Goal: Task Accomplishment & Management: Use online tool/utility

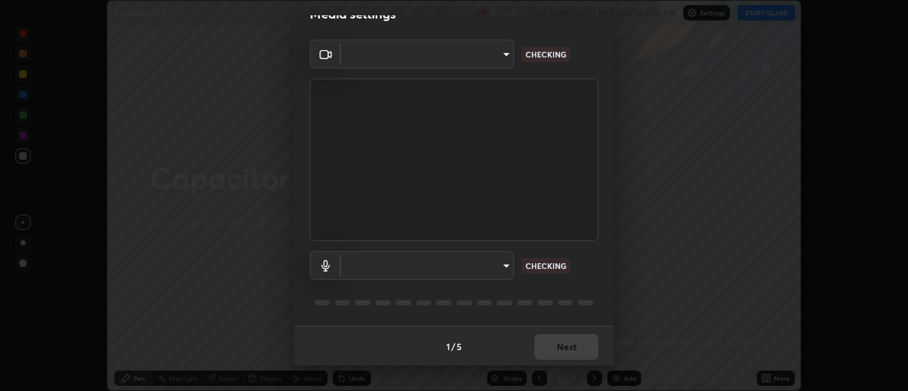
scroll to position [27, 0]
type input "d9b519daceb8a772394af6ea8e45353be5bbf62d8cb1cf3345c472de64055974"
type input "58abe51d7fefdb17ba2419723d43872dcdd823d411622da55c3e9c12cc60ef35"
click at [490, 266] on body "Erase all Capacitor - 04 Recording WAS SCHEDULED TO START AT 5:50 PM Settings S…" at bounding box center [454, 195] width 908 height 391
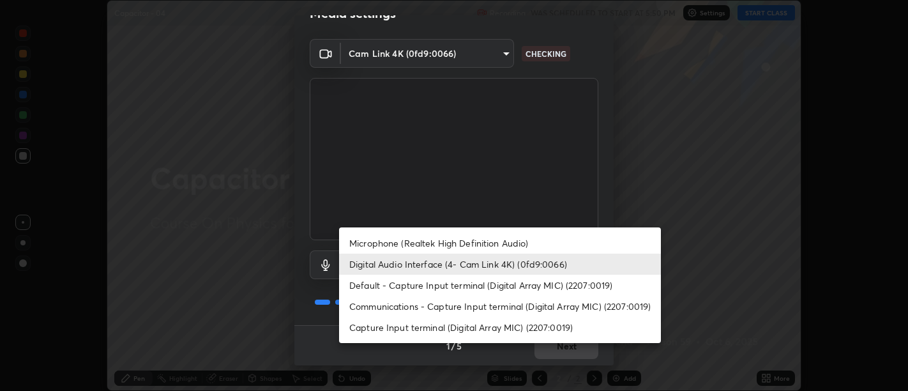
click at [511, 263] on li "Digital Audio Interface (4- Cam Link 4K) (0fd9:0066)" at bounding box center [500, 263] width 322 height 21
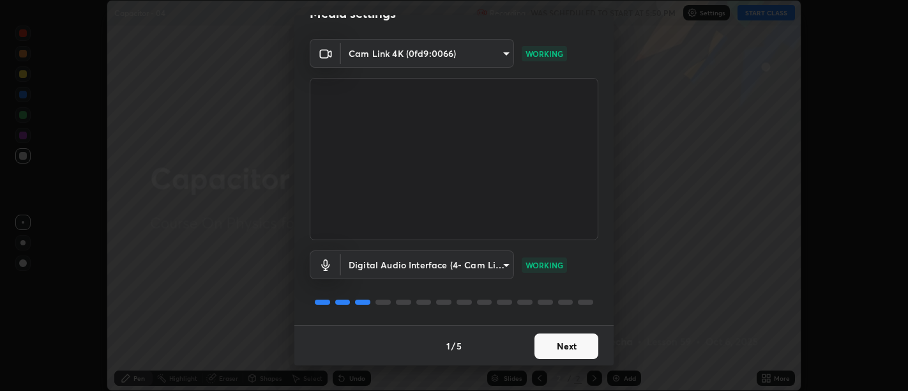
click at [570, 353] on button "Next" at bounding box center [566, 346] width 64 height 26
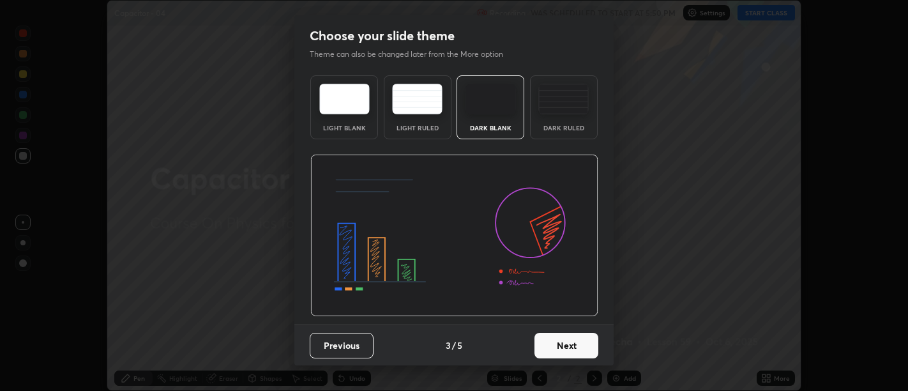
click at [575, 352] on button "Next" at bounding box center [566, 346] width 64 height 26
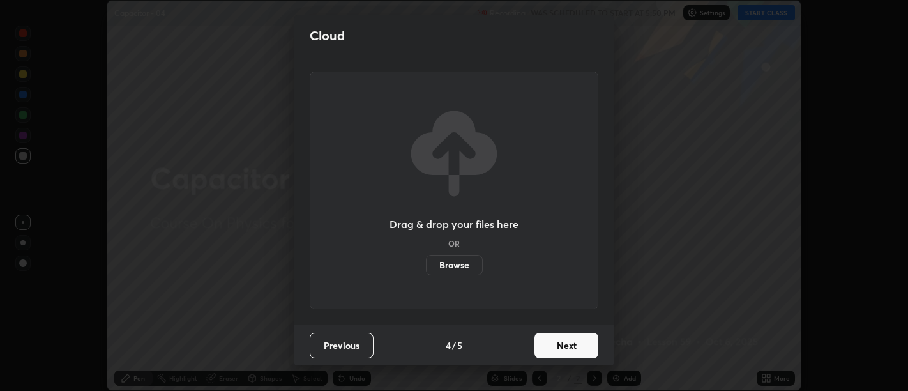
click at [572, 349] on button "Next" at bounding box center [566, 346] width 64 height 26
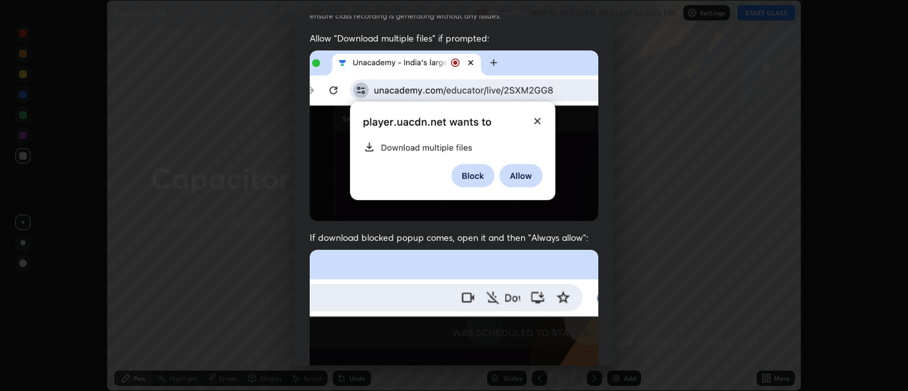
click at [570, 271] on img at bounding box center [454, 389] width 289 height 279
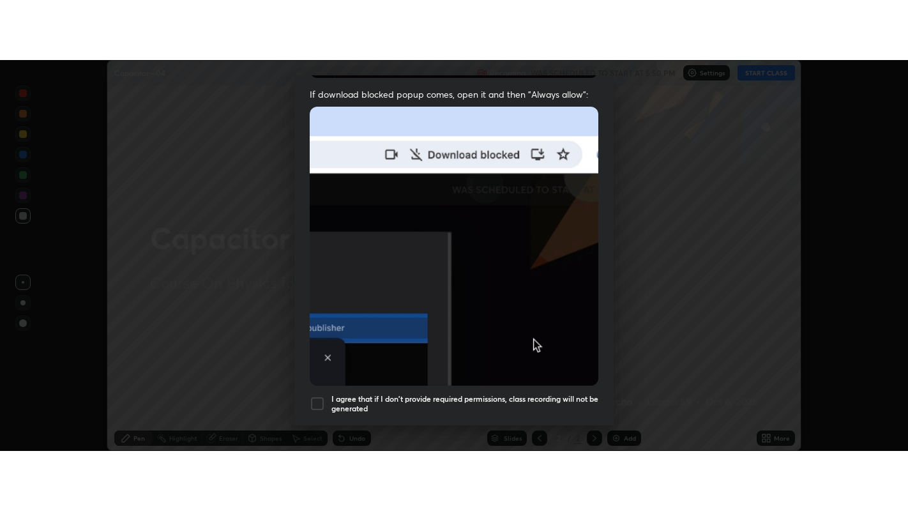
scroll to position [288, 0]
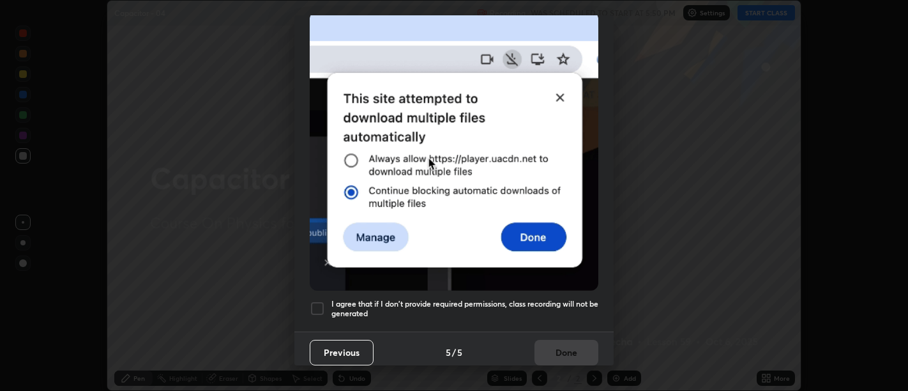
click at [568, 303] on h5 "I agree that if I don't provide required permissions, class recording will not …" at bounding box center [464, 309] width 267 height 20
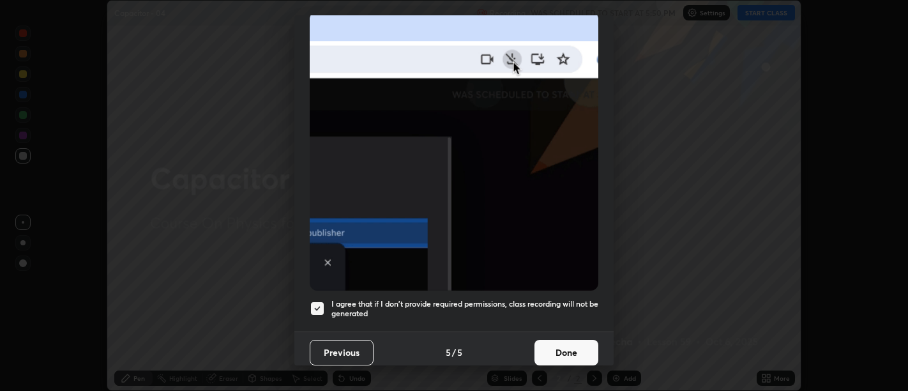
click at [577, 350] on button "Done" at bounding box center [566, 353] width 64 height 26
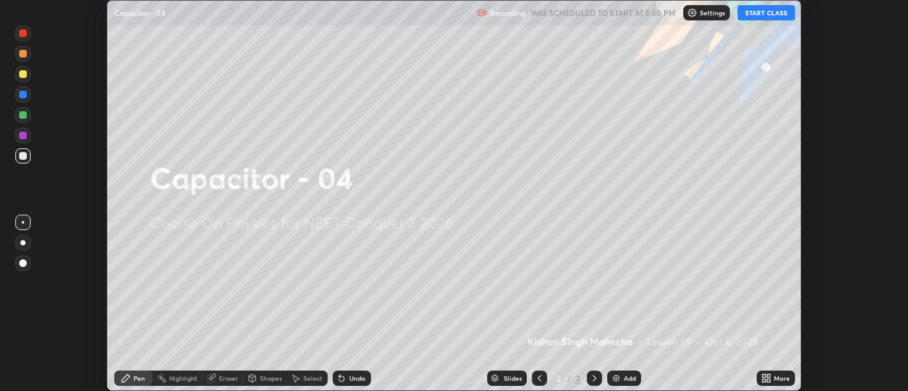
click at [768, 380] on icon at bounding box center [768, 380] width 3 height 3
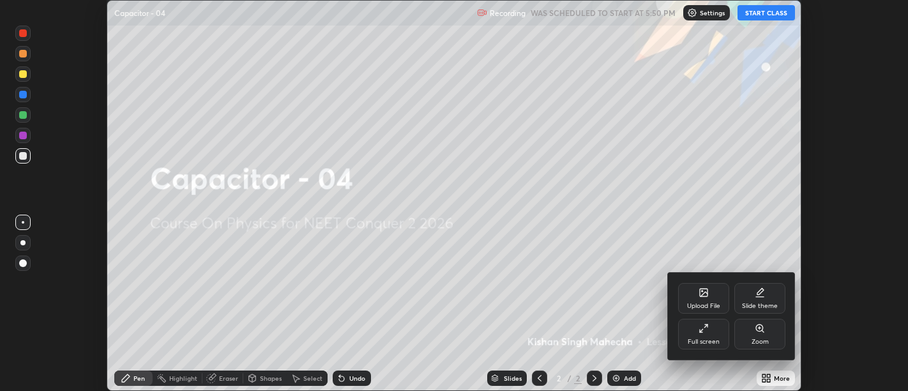
click at [706, 333] on icon at bounding box center [704, 328] width 10 height 10
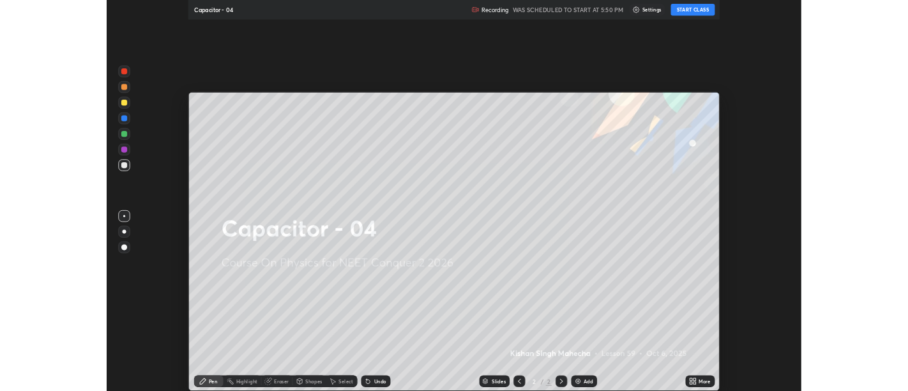
scroll to position [511, 908]
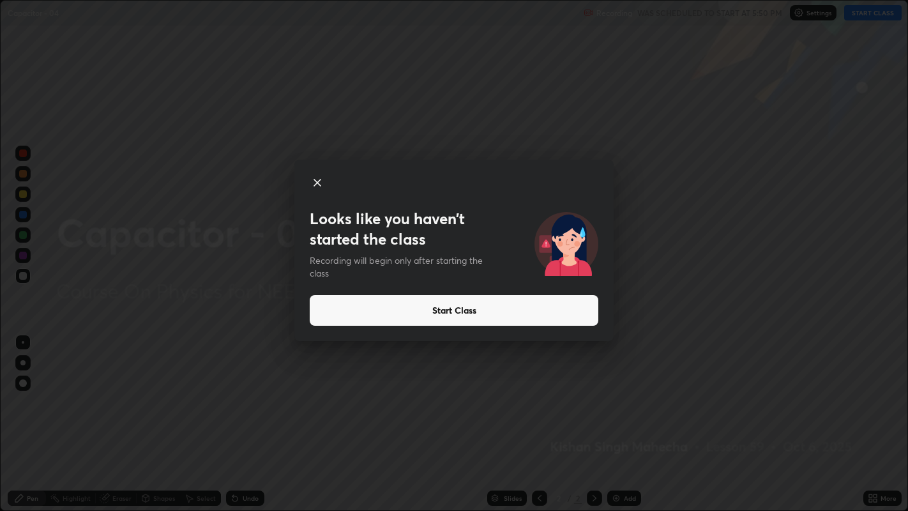
click at [453, 305] on button "Start Class" at bounding box center [454, 310] width 289 height 31
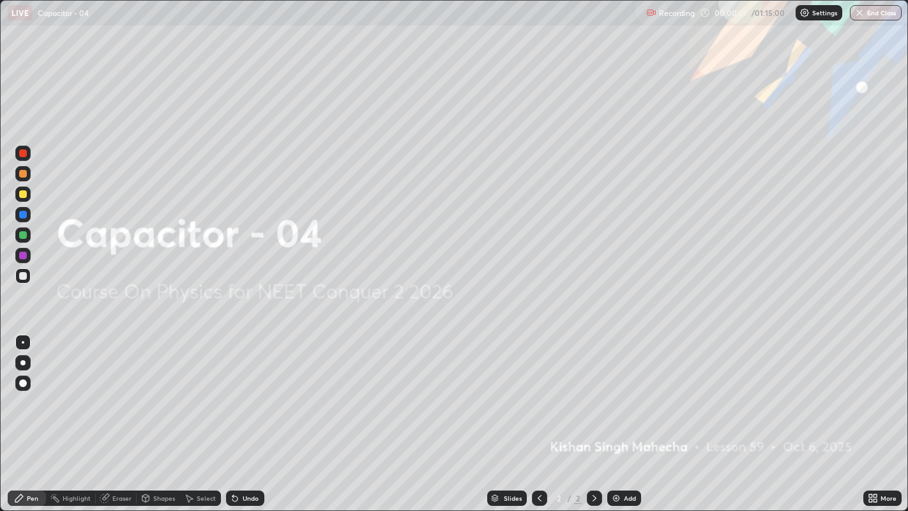
click at [621, 390] on div "Add" at bounding box center [624, 497] width 34 height 15
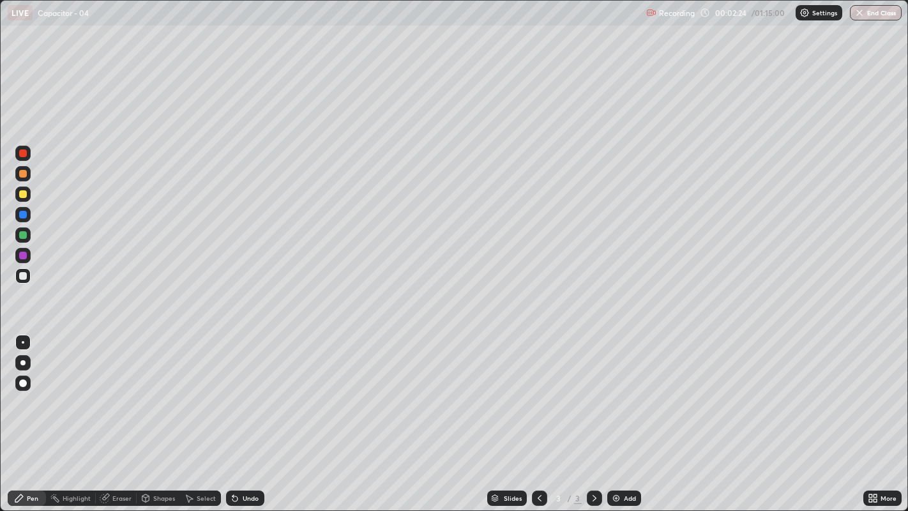
click at [194, 390] on div "Select" at bounding box center [200, 497] width 41 height 15
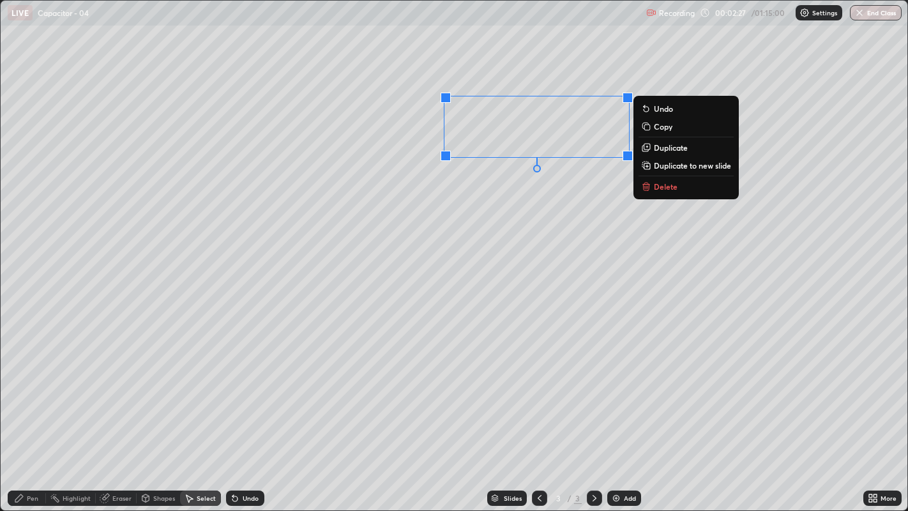
click at [665, 185] on p "Delete" at bounding box center [666, 186] width 24 height 10
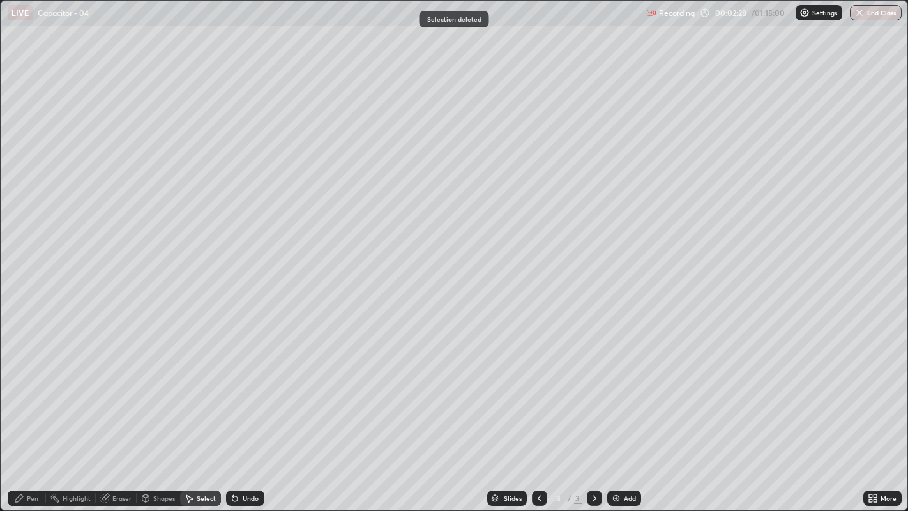
click at [26, 390] on div "Pen" at bounding box center [27, 497] width 38 height 15
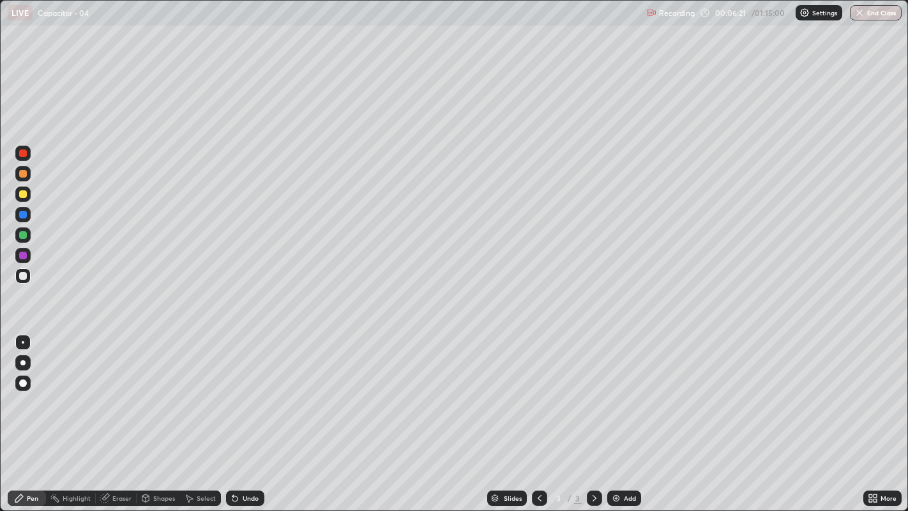
click at [617, 390] on div "Add" at bounding box center [624, 497] width 34 height 15
click at [117, 390] on div "Eraser" at bounding box center [121, 498] width 19 height 6
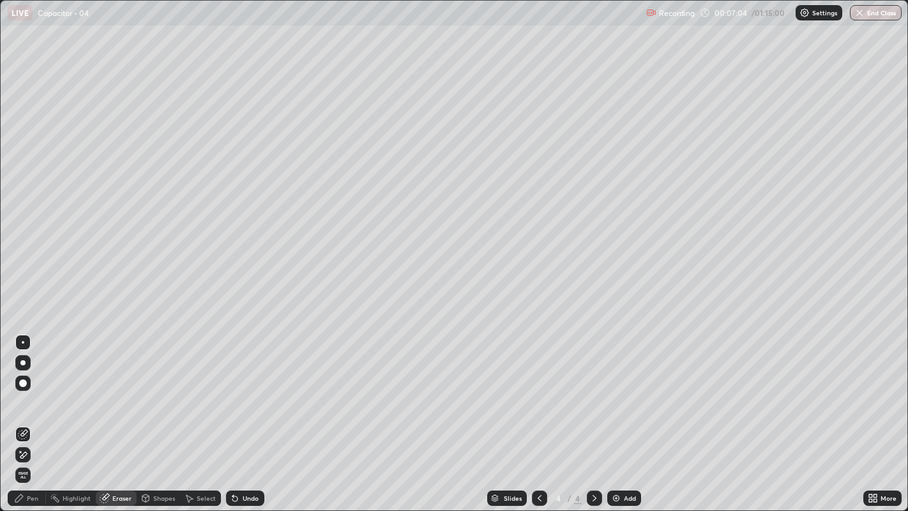
click at [30, 390] on div "Pen" at bounding box center [32, 498] width 11 height 6
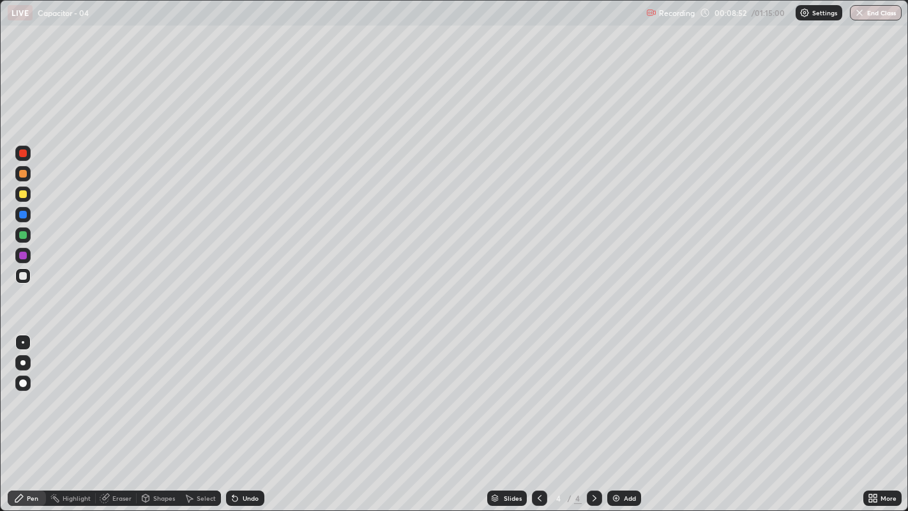
click at [114, 390] on div "Eraser" at bounding box center [121, 498] width 19 height 6
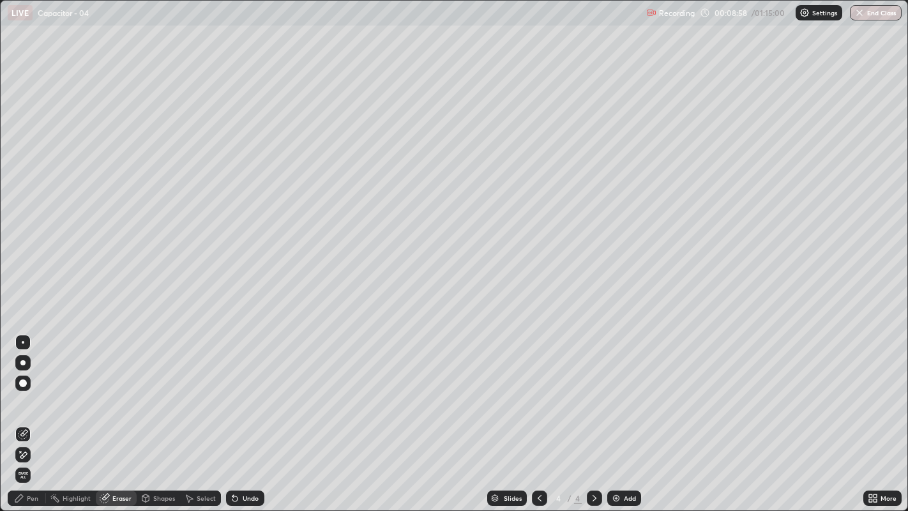
click at [24, 390] on div "Pen" at bounding box center [27, 497] width 38 height 15
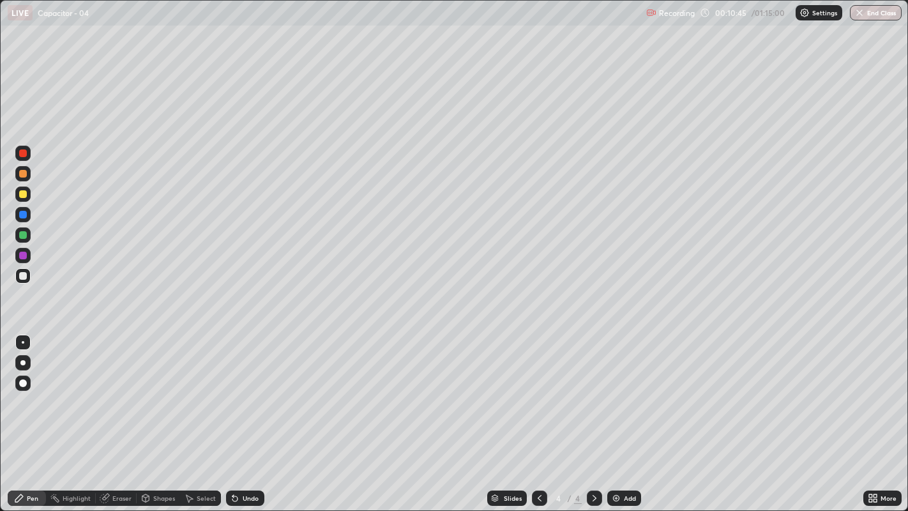
click at [613, 390] on img at bounding box center [616, 498] width 10 height 10
click at [619, 390] on img at bounding box center [616, 498] width 10 height 10
click at [247, 390] on div "Undo" at bounding box center [245, 497] width 38 height 15
click at [244, 390] on div "Undo" at bounding box center [245, 497] width 38 height 15
click at [235, 390] on icon at bounding box center [234, 498] width 5 height 5
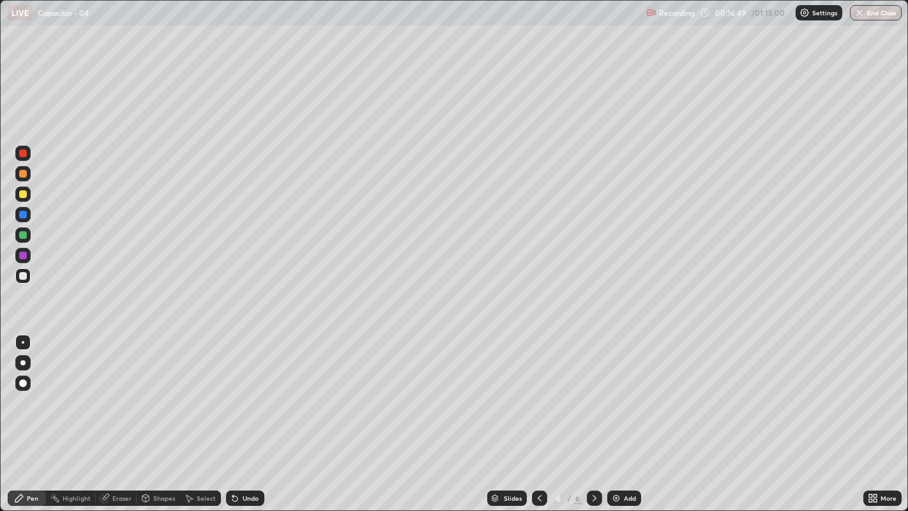
click at [239, 390] on div "Undo" at bounding box center [245, 497] width 38 height 15
click at [241, 390] on div "Undo" at bounding box center [245, 497] width 38 height 15
click at [246, 390] on div "Undo" at bounding box center [245, 497] width 38 height 15
click at [611, 390] on img at bounding box center [616, 498] width 10 height 10
click at [235, 390] on icon at bounding box center [234, 498] width 5 height 5
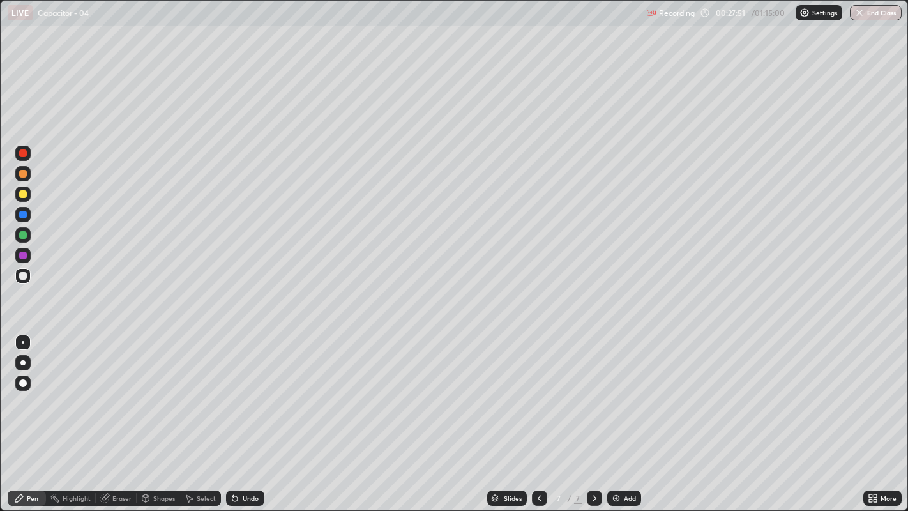
click at [614, 390] on img at bounding box center [616, 498] width 10 height 10
click at [22, 276] on div at bounding box center [23, 276] width 8 height 8
click at [243, 390] on div "Undo" at bounding box center [251, 498] width 16 height 6
click at [243, 390] on div "Undo" at bounding box center [245, 497] width 38 height 15
click at [243, 390] on div "Undo" at bounding box center [251, 498] width 16 height 6
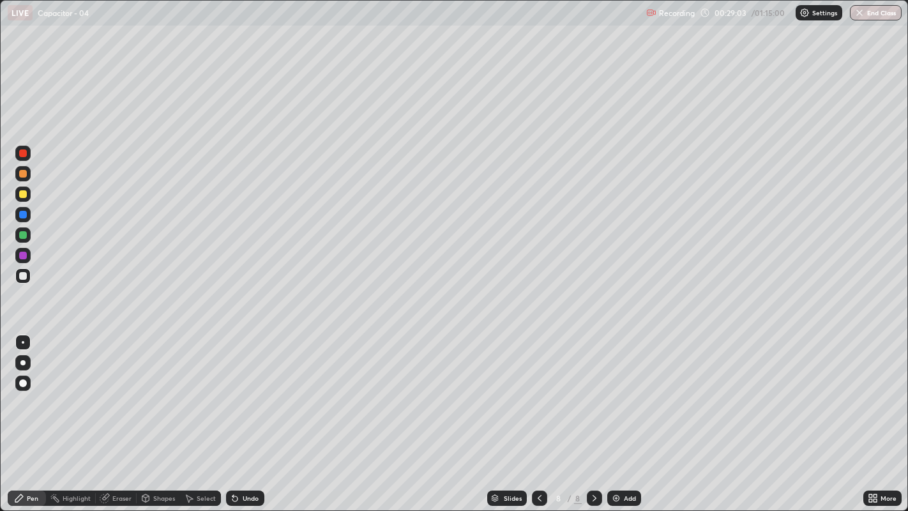
click at [245, 390] on div "Undo" at bounding box center [251, 498] width 16 height 6
click at [246, 390] on div "Undo" at bounding box center [251, 498] width 16 height 6
click at [247, 390] on div "Undo" at bounding box center [251, 498] width 16 height 6
click at [195, 390] on div "Select" at bounding box center [200, 497] width 41 height 15
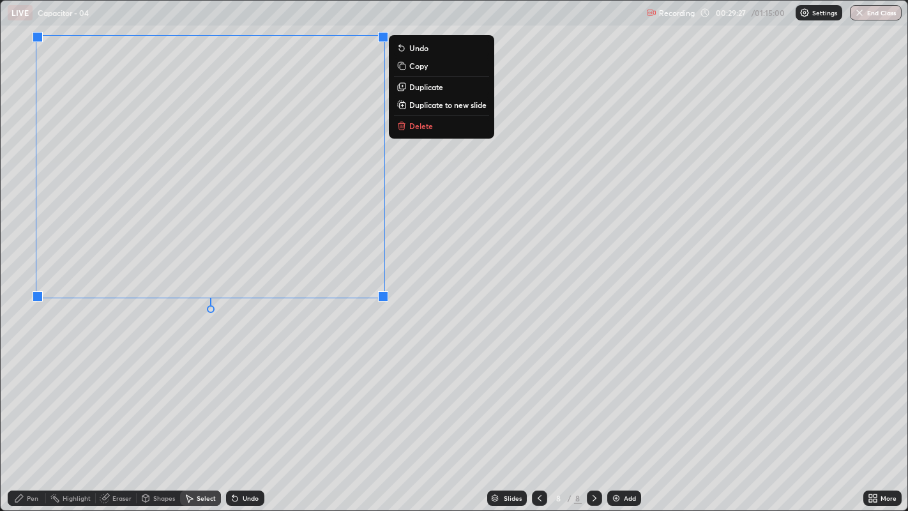
click at [419, 89] on p "Duplicate" at bounding box center [426, 87] width 34 height 10
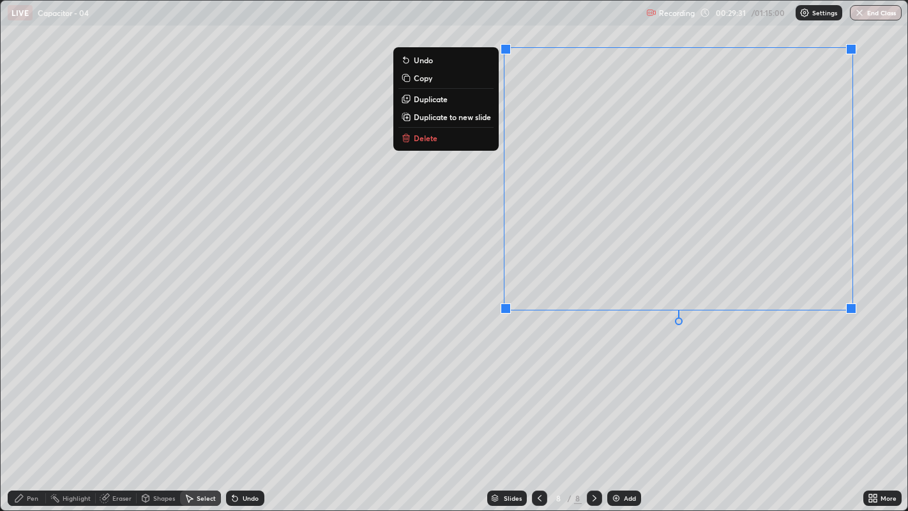
click at [28, 390] on div "Pen" at bounding box center [32, 498] width 11 height 6
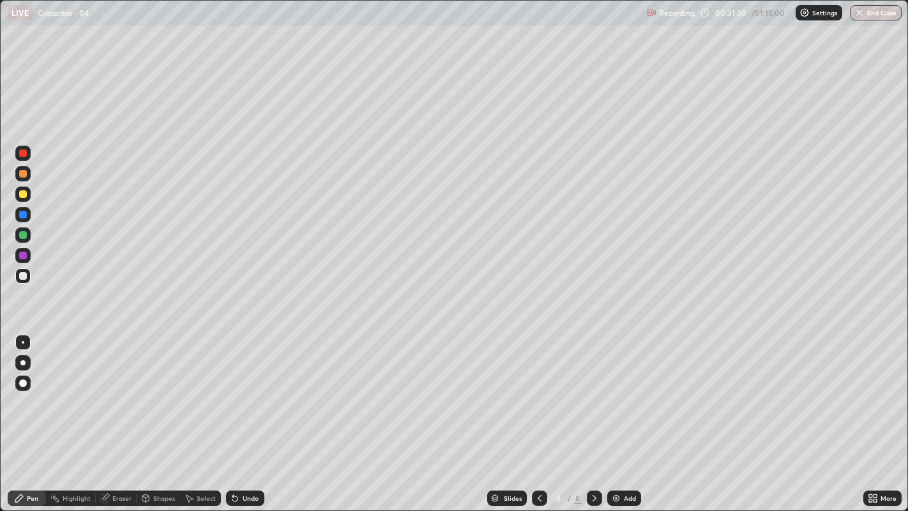
click at [20, 192] on div at bounding box center [23, 194] width 8 height 8
click at [21, 152] on div at bounding box center [23, 153] width 8 height 8
click at [241, 390] on div "Undo" at bounding box center [245, 497] width 38 height 15
click at [238, 390] on icon at bounding box center [235, 498] width 10 height 10
click at [236, 390] on icon at bounding box center [235, 498] width 10 height 10
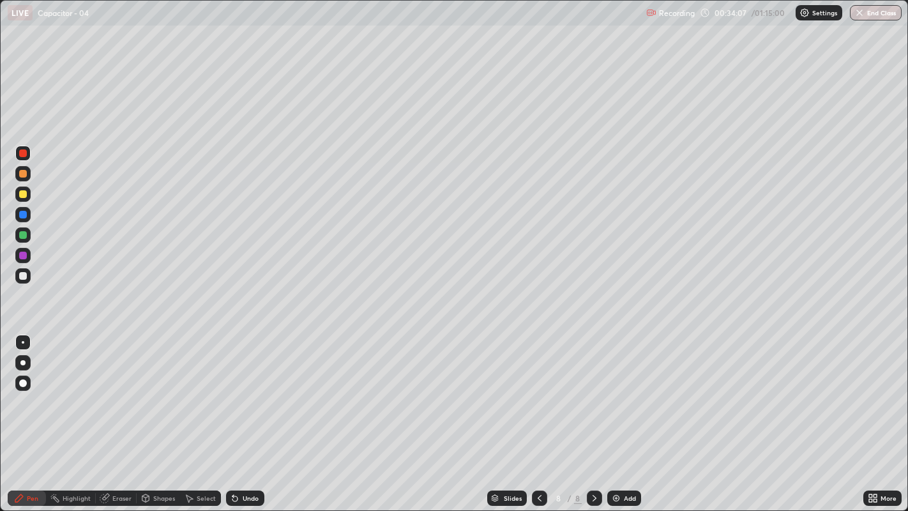
click at [232, 390] on icon at bounding box center [232, 495] width 1 height 1
click at [239, 390] on div "Undo" at bounding box center [245, 497] width 38 height 15
click at [234, 390] on icon at bounding box center [234, 498] width 5 height 5
click at [239, 390] on div "Undo" at bounding box center [245, 497] width 38 height 15
click at [243, 390] on div "Undo" at bounding box center [245, 497] width 38 height 15
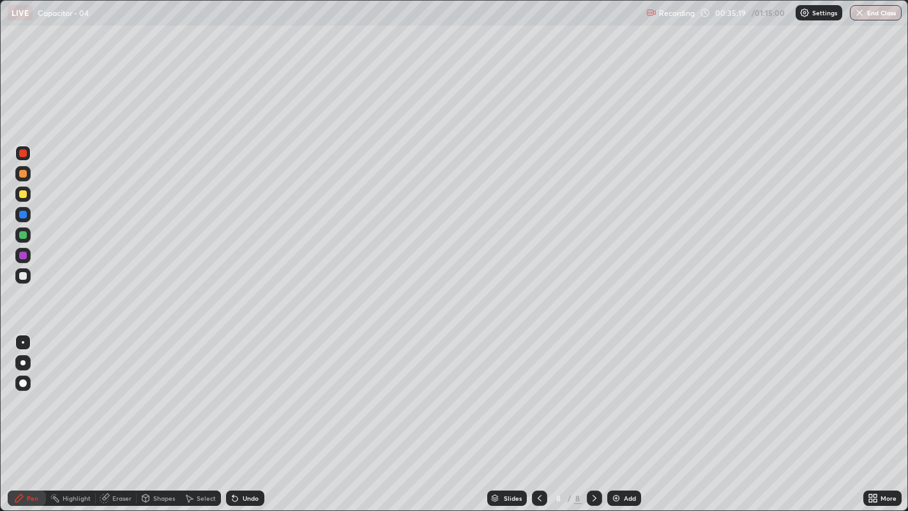
click at [619, 390] on img at bounding box center [616, 498] width 10 height 10
click at [536, 390] on icon at bounding box center [539, 498] width 10 height 10
click at [243, 390] on div "Undo" at bounding box center [251, 498] width 16 height 6
click at [239, 390] on div "Undo" at bounding box center [245, 497] width 38 height 15
click at [243, 390] on div "Undo" at bounding box center [251, 498] width 16 height 6
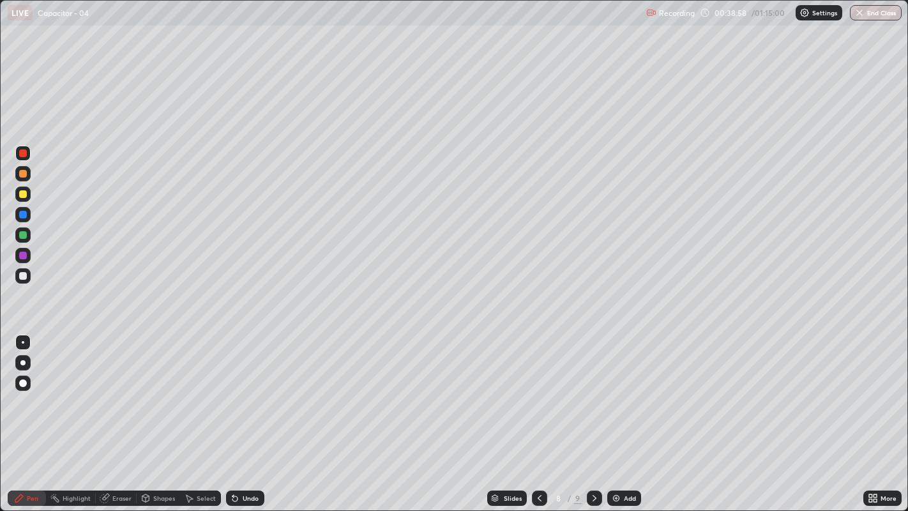
click at [22, 195] on div at bounding box center [23, 194] width 8 height 8
click at [233, 390] on icon at bounding box center [234, 498] width 5 height 5
click at [243, 390] on div "Undo" at bounding box center [251, 498] width 16 height 6
click at [247, 390] on div "Undo" at bounding box center [251, 498] width 16 height 6
click at [250, 390] on div "Undo" at bounding box center [251, 498] width 16 height 6
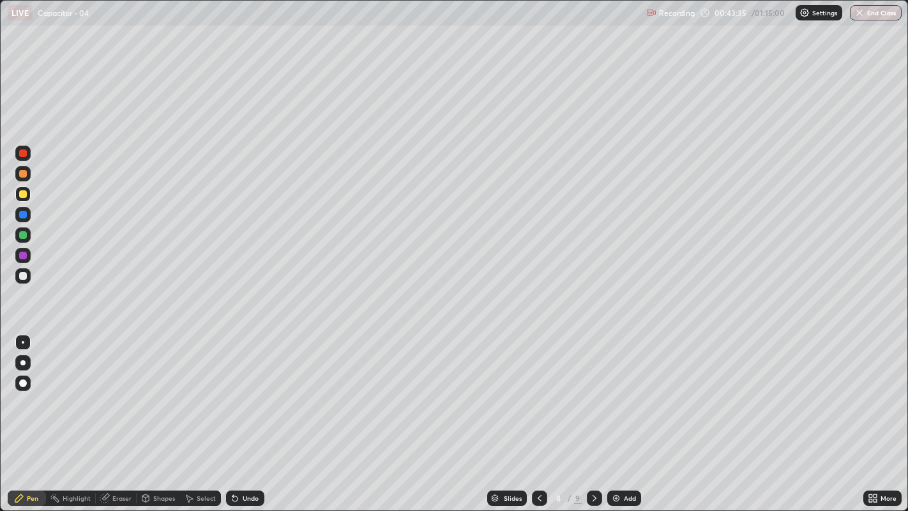
click at [536, 390] on icon at bounding box center [539, 498] width 10 height 10
click at [592, 390] on icon at bounding box center [594, 498] width 10 height 10
click at [208, 390] on div "Select" at bounding box center [206, 498] width 19 height 6
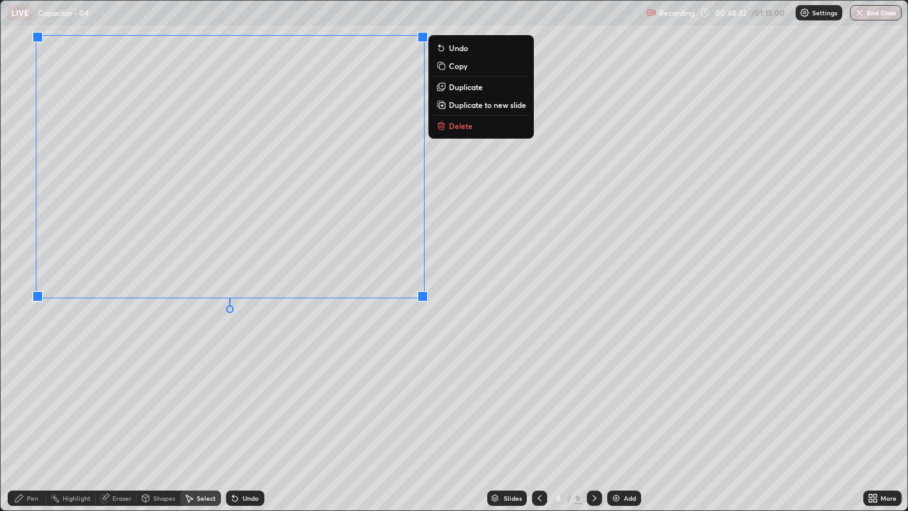
click at [451, 105] on p "Duplicate to new slide" at bounding box center [487, 105] width 77 height 10
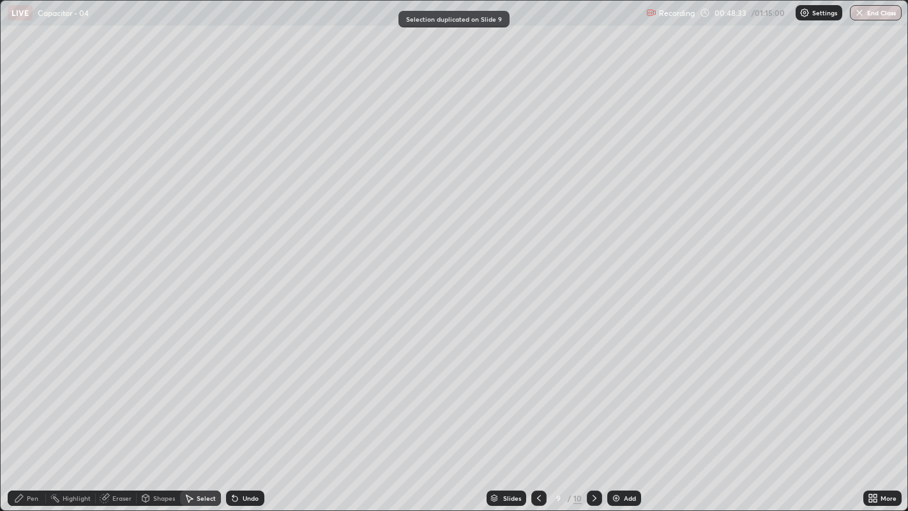
click at [26, 390] on div "Pen" at bounding box center [27, 497] width 38 height 15
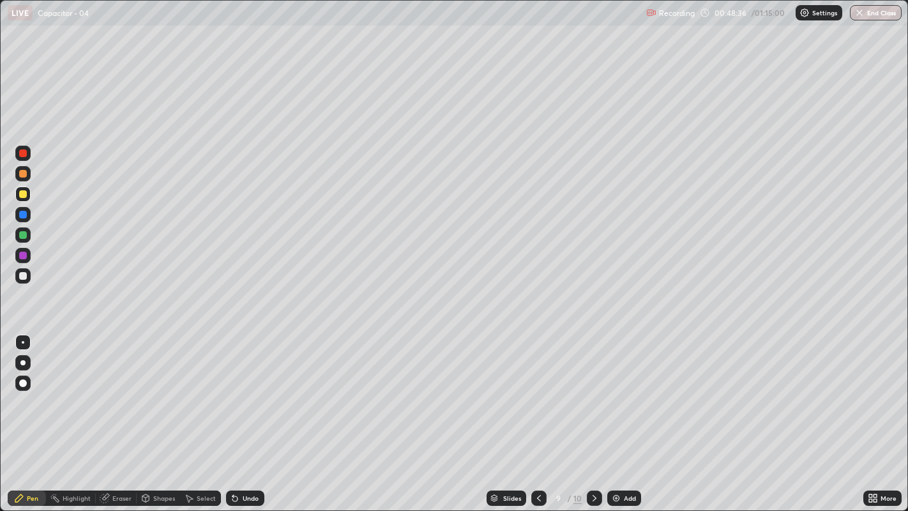
click at [116, 390] on div "Eraser" at bounding box center [116, 497] width 41 height 15
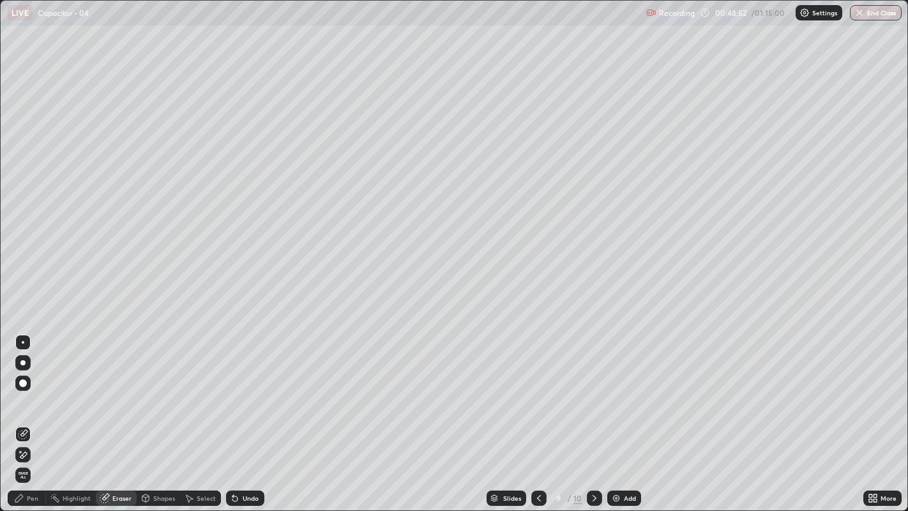
click at [26, 390] on div "Pen" at bounding box center [27, 497] width 38 height 15
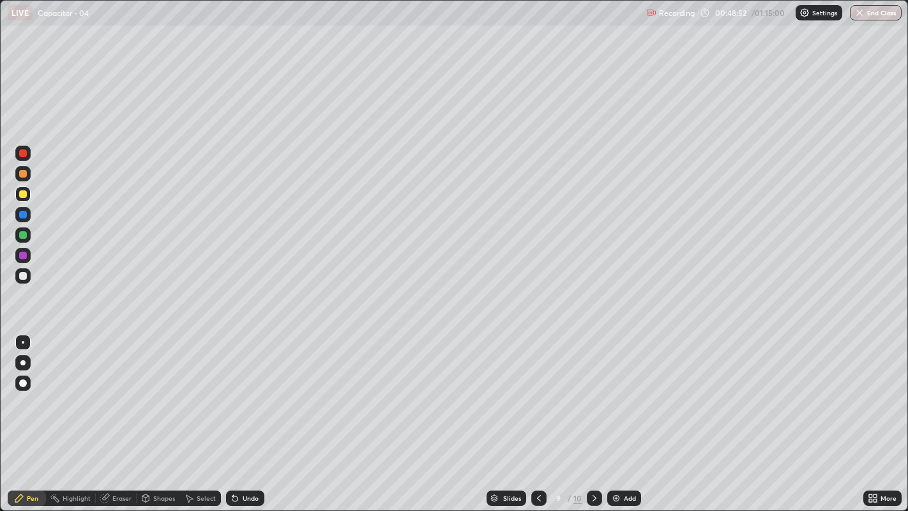
click at [24, 276] on div at bounding box center [23, 276] width 8 height 8
click at [244, 390] on div "Undo" at bounding box center [251, 498] width 16 height 6
click at [23, 196] on div at bounding box center [23, 194] width 8 height 8
click at [232, 390] on icon at bounding box center [232, 495] width 1 height 1
click at [233, 390] on icon at bounding box center [234, 498] width 5 height 5
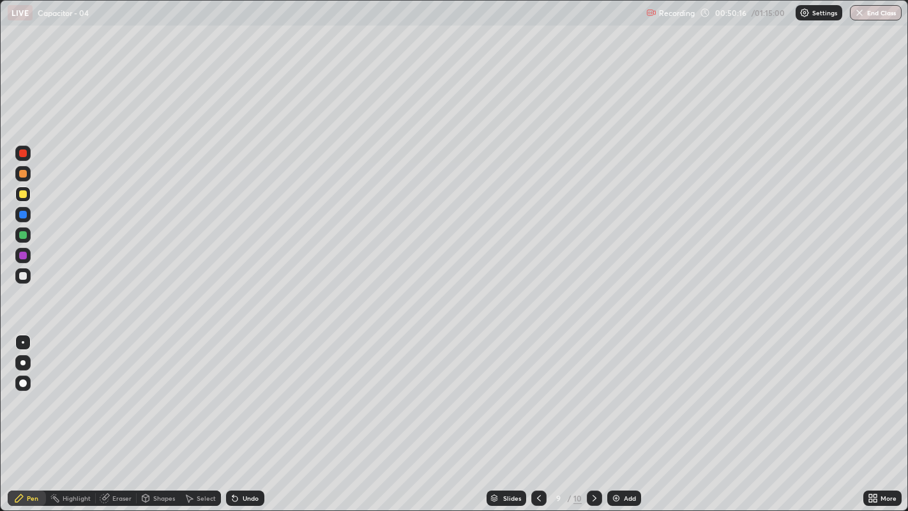
click at [538, 390] on icon at bounding box center [539, 498] width 10 height 10
click at [593, 390] on icon at bounding box center [594, 498] width 10 height 10
click at [538, 390] on icon at bounding box center [539, 498] width 10 height 10
click at [593, 390] on icon at bounding box center [594, 498] width 10 height 10
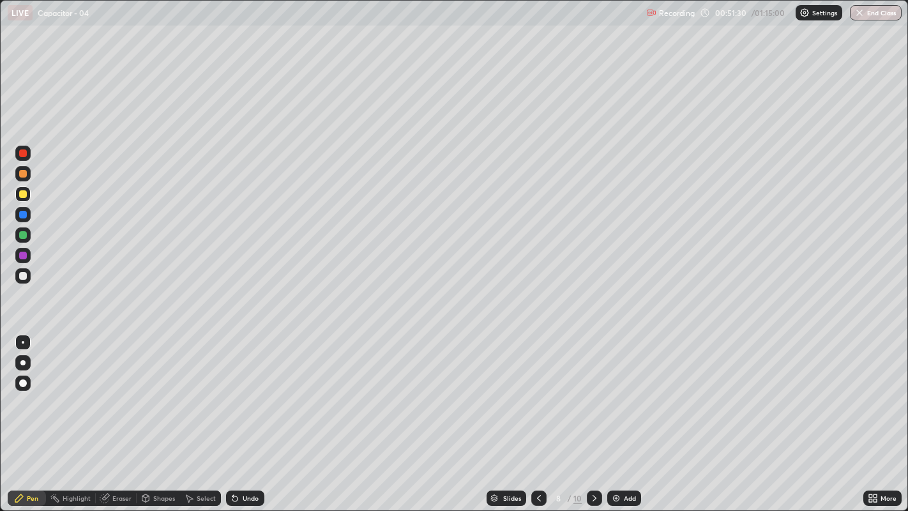
click at [593, 390] on icon at bounding box center [595, 498] width 4 height 6
click at [593, 390] on icon at bounding box center [594, 498] width 10 height 10
click at [115, 390] on div "Eraser" at bounding box center [121, 498] width 19 height 6
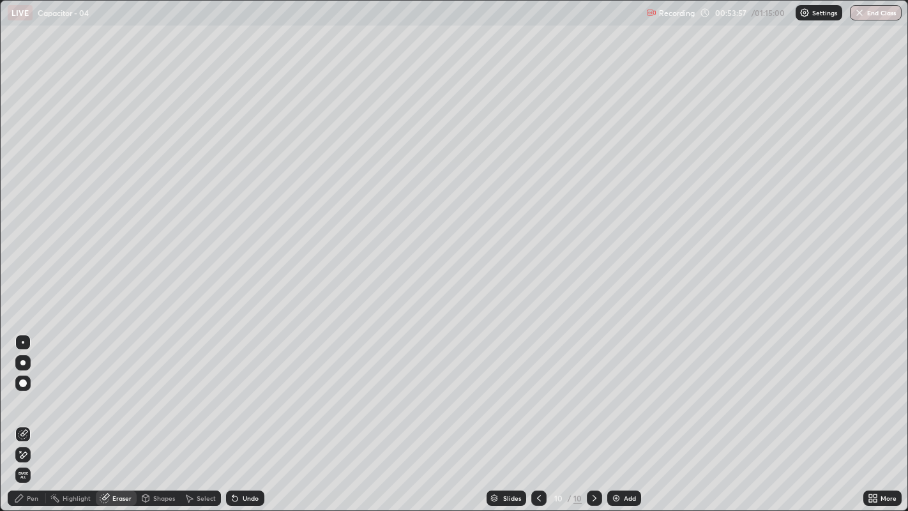
click at [22, 390] on span "Erase all" at bounding box center [23, 475] width 14 height 8
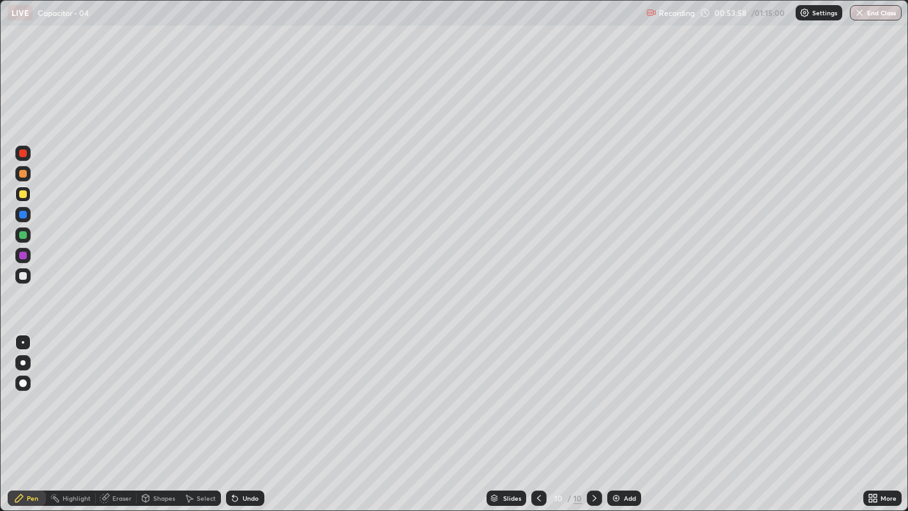
click at [29, 390] on div "Pen" at bounding box center [32, 498] width 11 height 6
click at [243, 390] on div "Undo" at bounding box center [251, 498] width 16 height 6
click at [241, 390] on div "Undo" at bounding box center [245, 497] width 38 height 15
click at [243, 390] on div "Undo" at bounding box center [251, 498] width 16 height 6
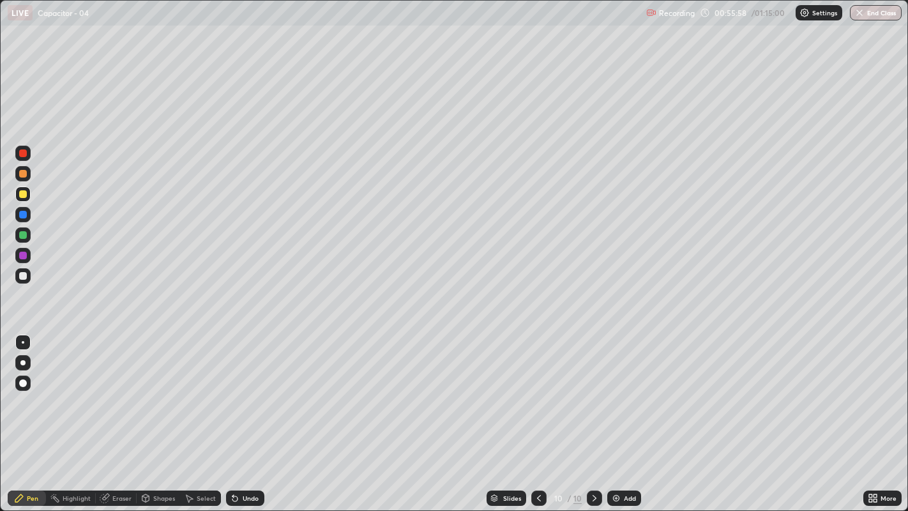
click at [197, 390] on div "Select" at bounding box center [206, 498] width 19 height 6
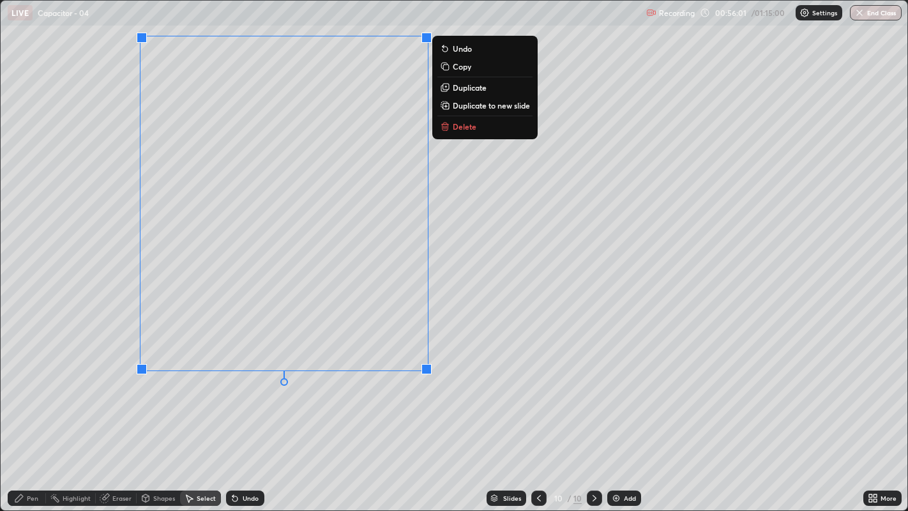
click at [488, 87] on button "Duplicate" at bounding box center [484, 87] width 95 height 15
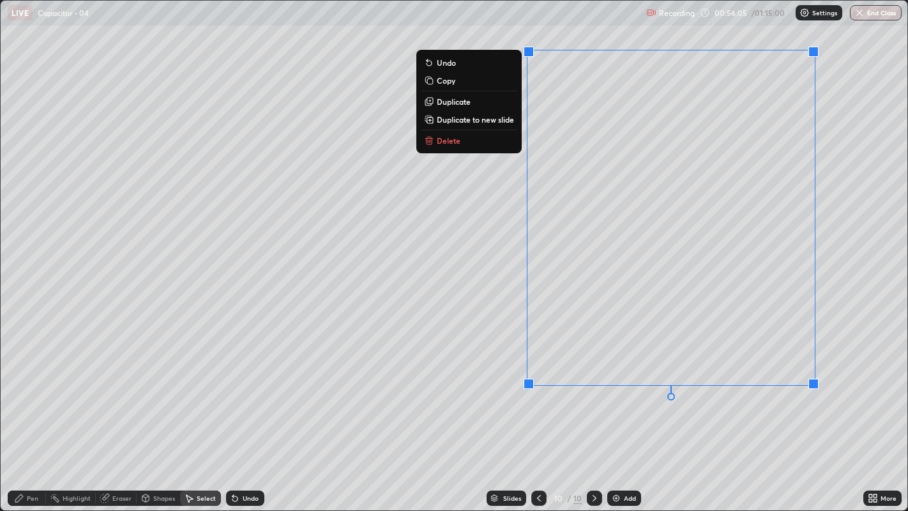
click at [32, 390] on div "Pen" at bounding box center [32, 498] width 11 height 6
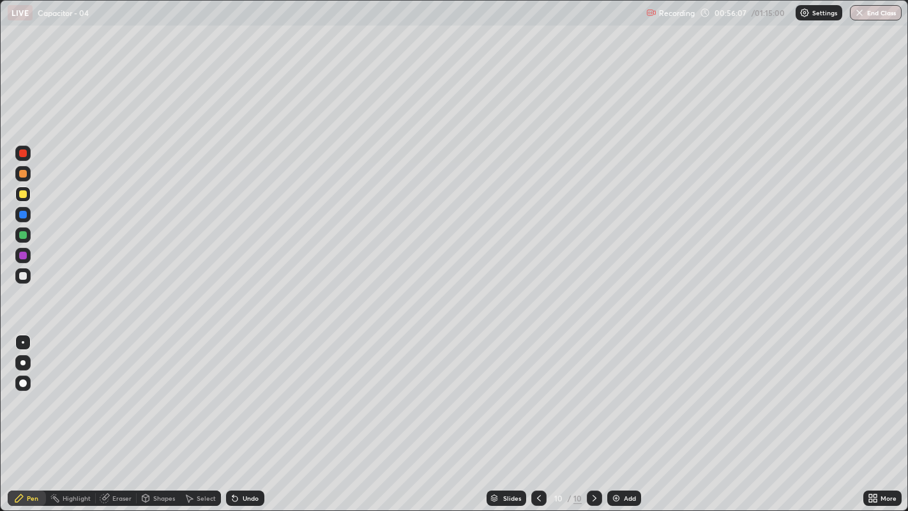
click at [20, 152] on div at bounding box center [23, 153] width 8 height 8
click at [21, 193] on div at bounding box center [23, 194] width 8 height 8
click at [22, 171] on div at bounding box center [23, 174] width 8 height 8
click at [233, 390] on icon at bounding box center [234, 498] width 5 height 5
click at [232, 390] on icon at bounding box center [234, 498] width 5 height 5
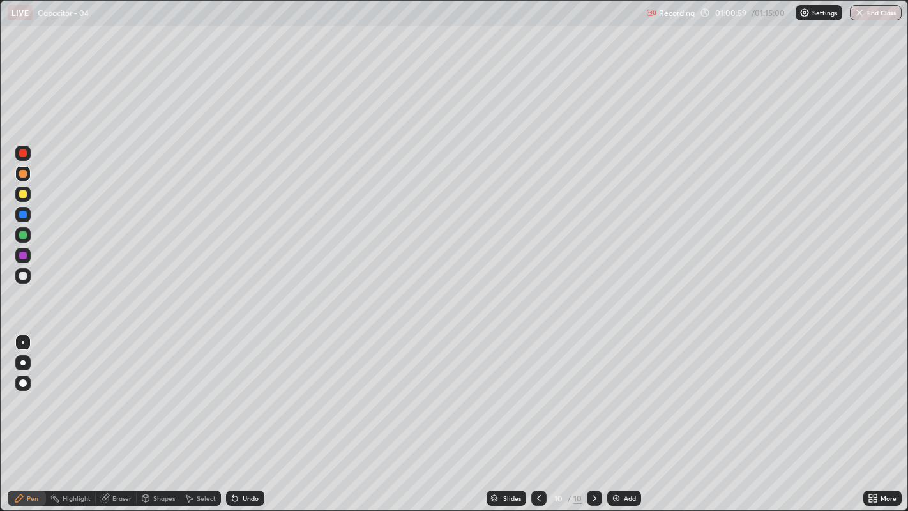
click at [22, 234] on div at bounding box center [23, 235] width 8 height 8
click at [540, 390] on icon at bounding box center [539, 498] width 10 height 10
click at [539, 390] on icon at bounding box center [539, 498] width 10 height 10
click at [599, 390] on div at bounding box center [594, 497] width 15 height 15
click at [593, 390] on icon at bounding box center [594, 498] width 10 height 10
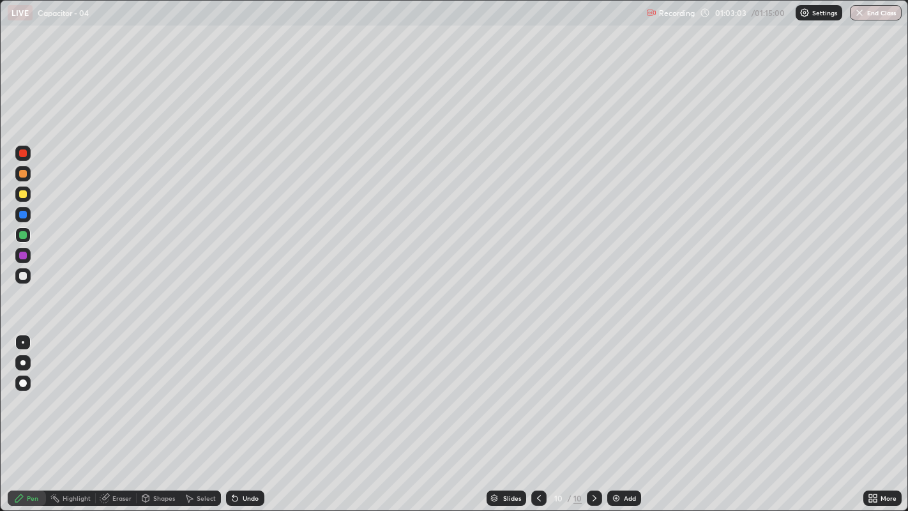
click at [246, 390] on div "Undo" at bounding box center [251, 498] width 16 height 6
click at [238, 390] on icon at bounding box center [235, 498] width 10 height 10
click at [873, 11] on button "End Class" at bounding box center [876, 12] width 52 height 15
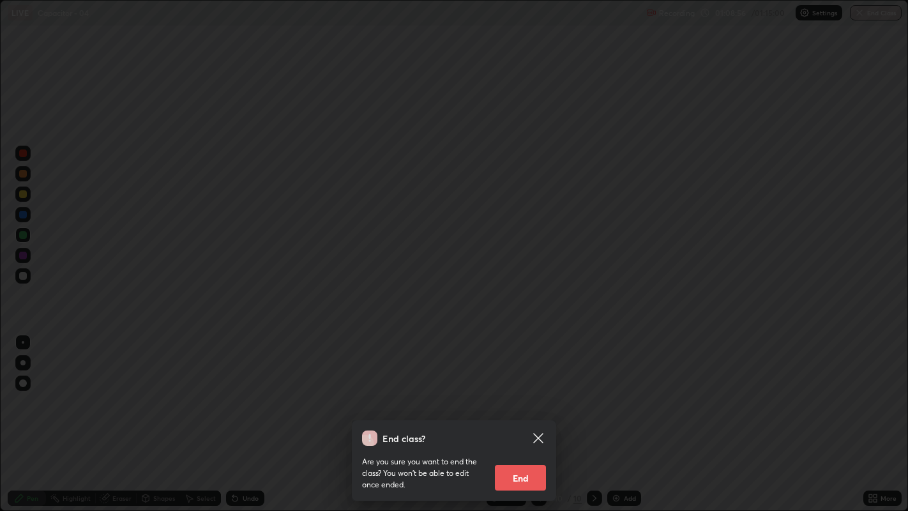
click at [540, 390] on button "End" at bounding box center [520, 478] width 51 height 26
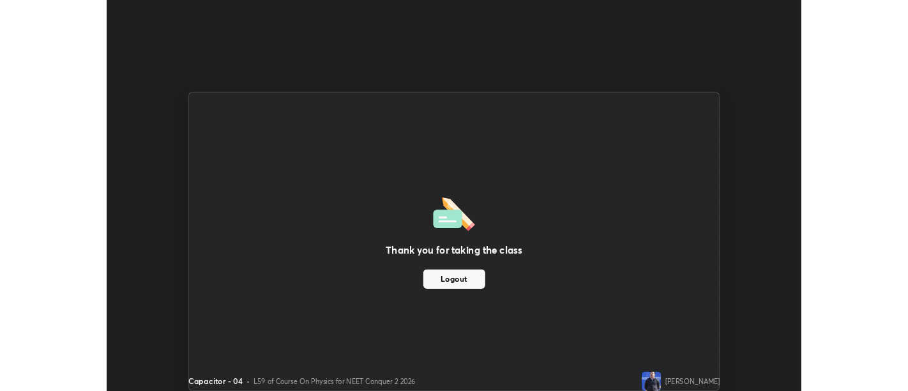
scroll to position [63462, 62945]
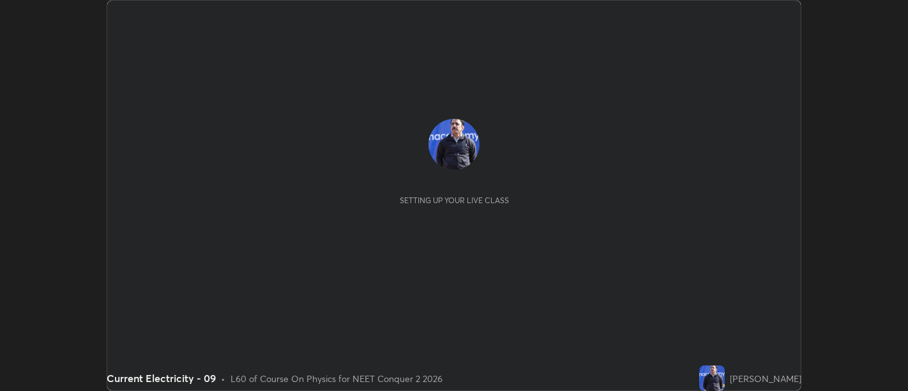
scroll to position [391, 907]
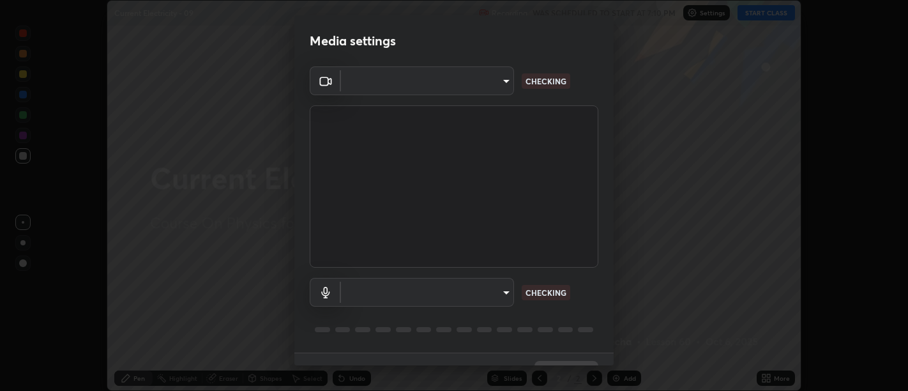
type input "d9b519daceb8a772394af6ea8e45353be5bbf62d8cb1cf3345c472de64055974"
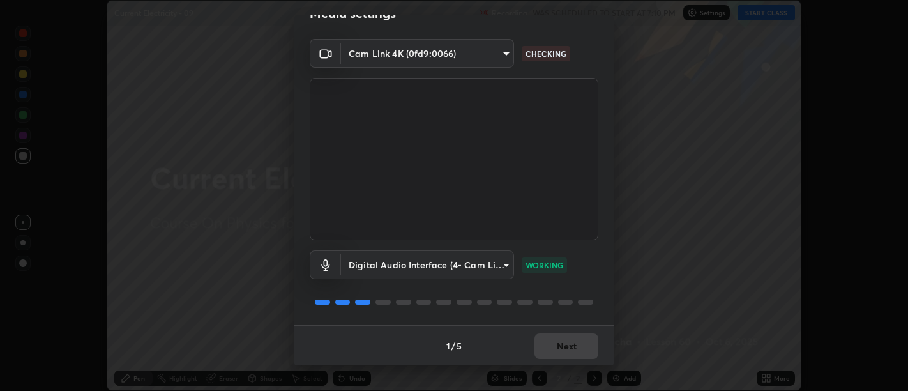
click at [491, 268] on body "Erase all Current Electricity - 09 Recording WAS SCHEDULED TO START AT 7:10 PM …" at bounding box center [454, 195] width 908 height 391
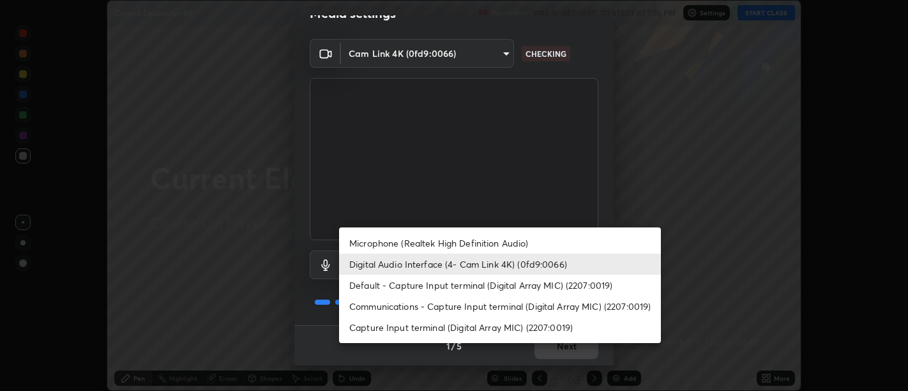
click at [508, 323] on li "Capture Input terminal (Digital Array MIC) (2207:0019)" at bounding box center [500, 327] width 322 height 21
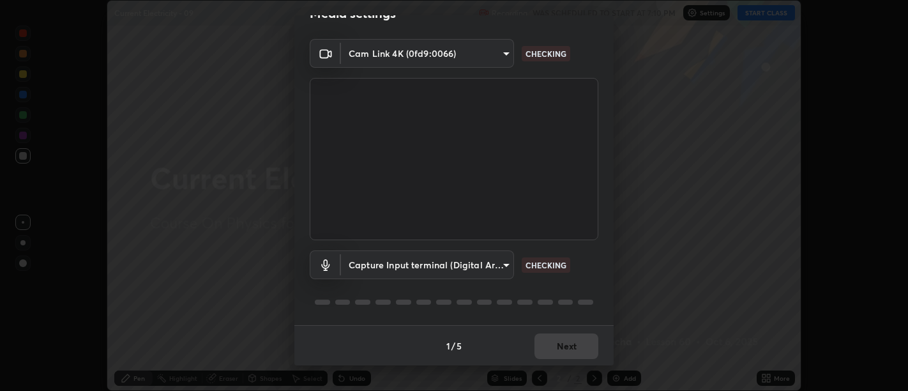
click at [498, 262] on body "Erase all Current Electricity - 09 Recording WAS SCHEDULED TO START AT 7:10 PM …" at bounding box center [454, 195] width 908 height 391
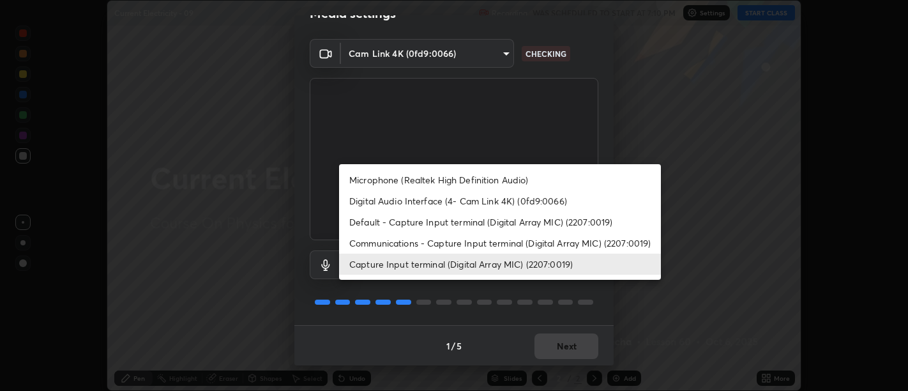
click at [546, 263] on li "Capture Input terminal (Digital Array MIC) (2207:0019)" at bounding box center [500, 263] width 322 height 21
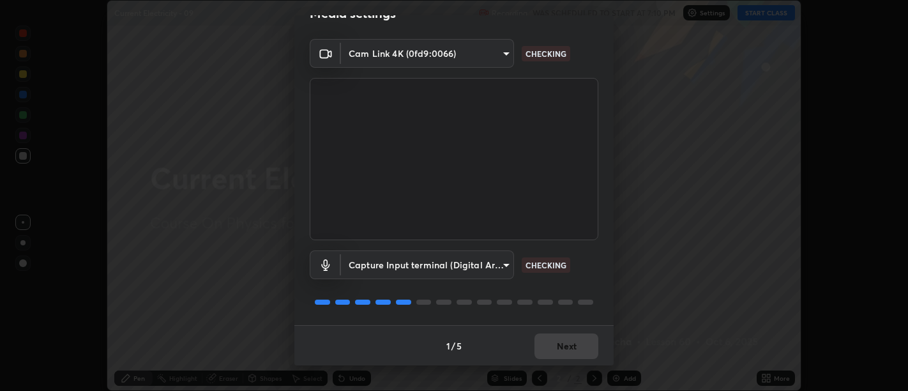
click at [494, 56] on body "Erase all Current Electricity - 09 Recording WAS SCHEDULED TO START AT 7:10 PM …" at bounding box center [454, 195] width 908 height 391
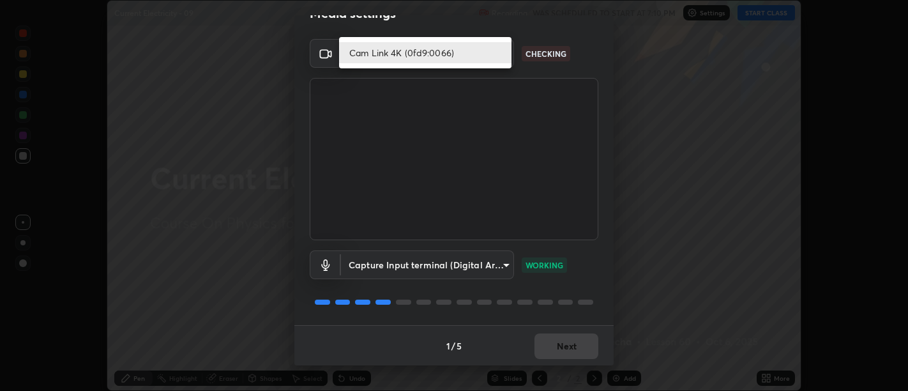
click at [464, 54] on li "Cam Link 4K (0fd9:0066)" at bounding box center [425, 52] width 172 height 21
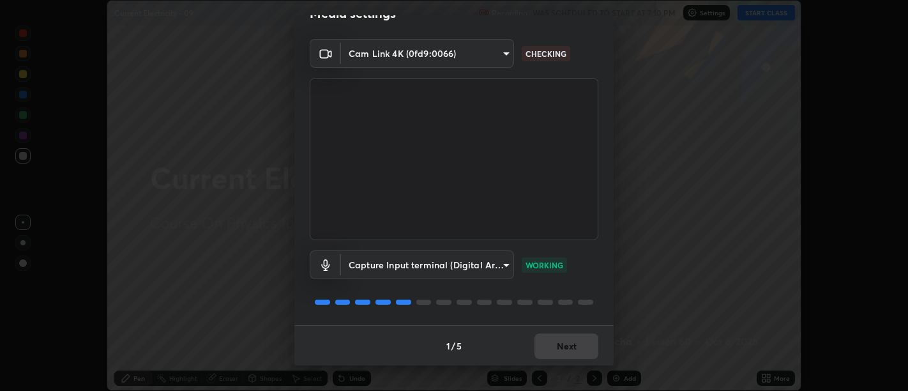
click at [492, 260] on body "Erase all Current Electricity - 09 Recording WAS SCHEDULED TO START AT 7:10 PM …" at bounding box center [454, 195] width 908 height 391
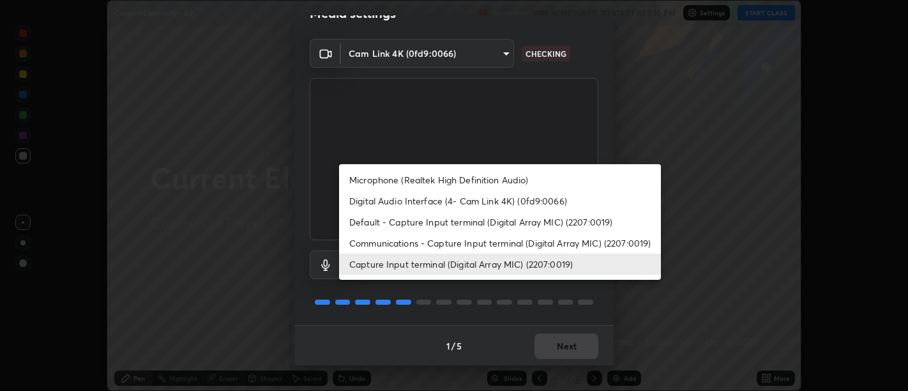
click at [474, 196] on li "Digital Audio Interface (4- Cam Link 4K) (0fd9:0066)" at bounding box center [500, 200] width 322 height 21
type input "58abe51d7fefdb17ba2419723d43872dcdd823d411622da55c3e9c12cc60ef35"
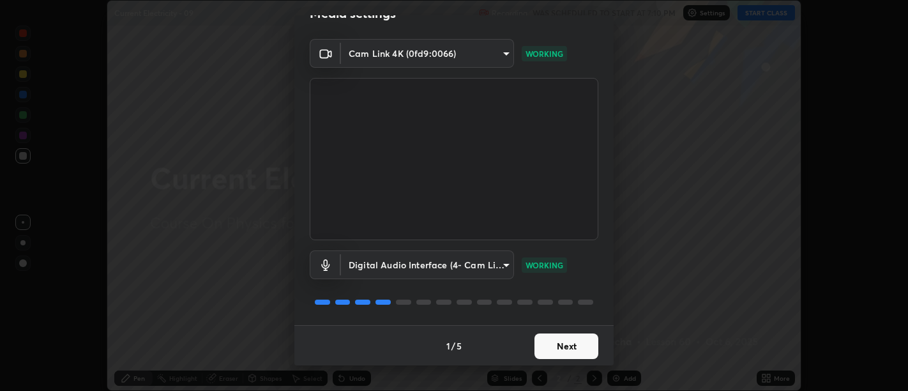
click at [561, 352] on button "Next" at bounding box center [566, 346] width 64 height 26
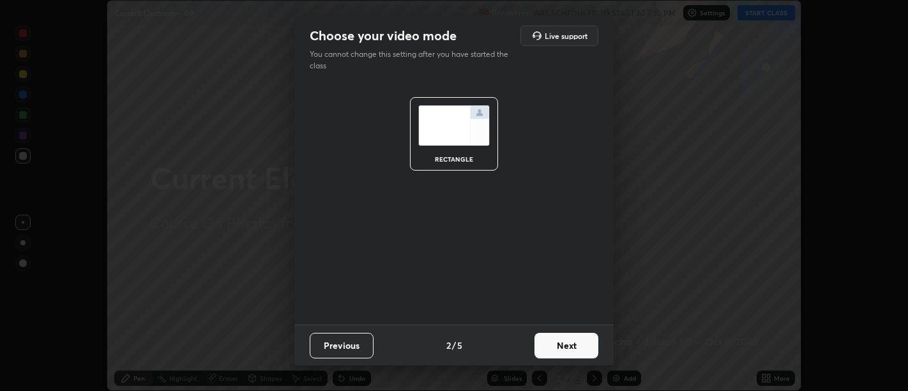
click at [566, 345] on button "Next" at bounding box center [566, 346] width 64 height 26
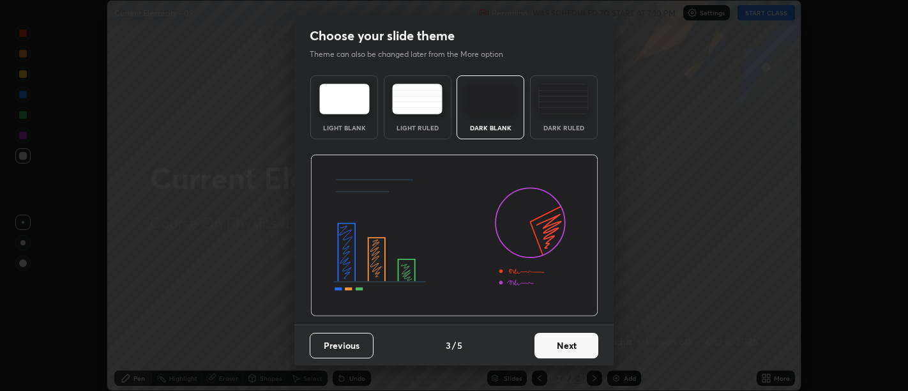
click at [574, 346] on button "Next" at bounding box center [566, 346] width 64 height 26
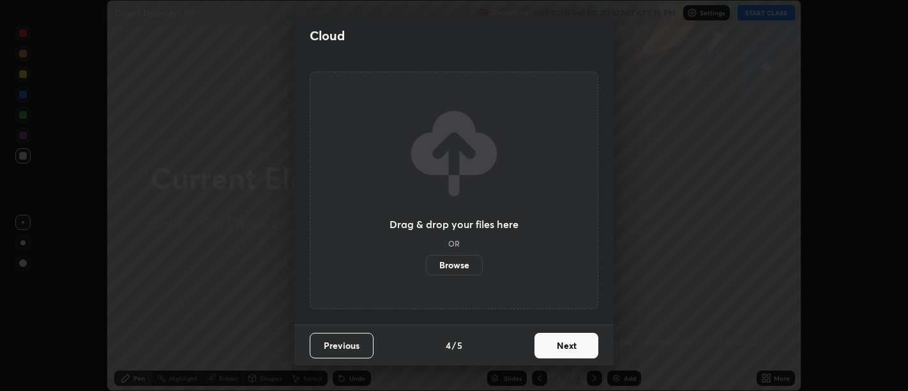
click at [576, 347] on button "Next" at bounding box center [566, 346] width 64 height 26
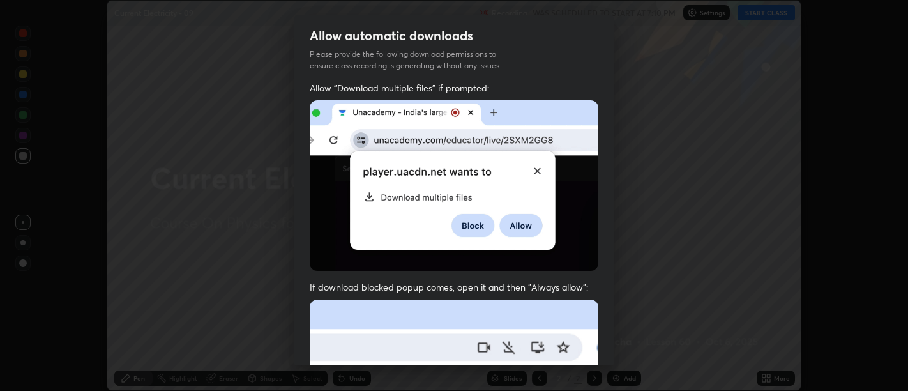
click at [568, 277] on div "Allow "Download multiple files" if prompted: If download blocked popup comes, o…" at bounding box center [453, 351] width 319 height 538
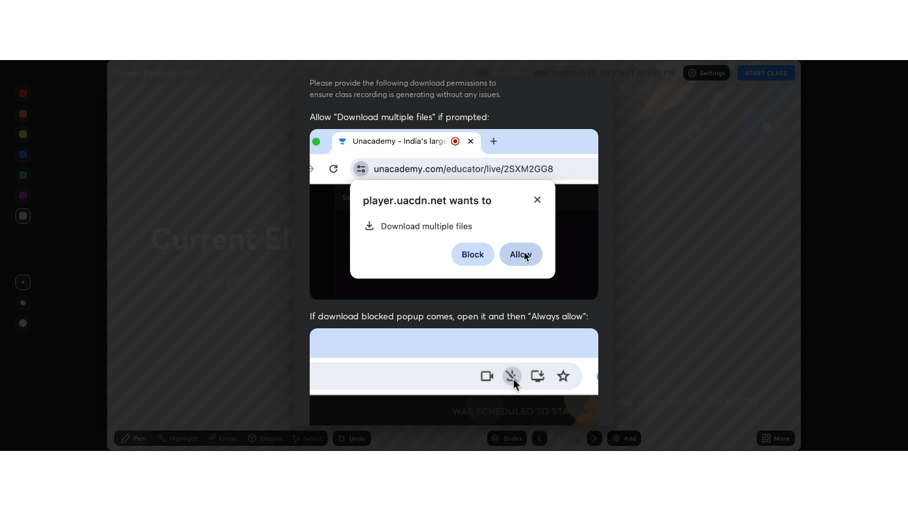
scroll to position [288, 0]
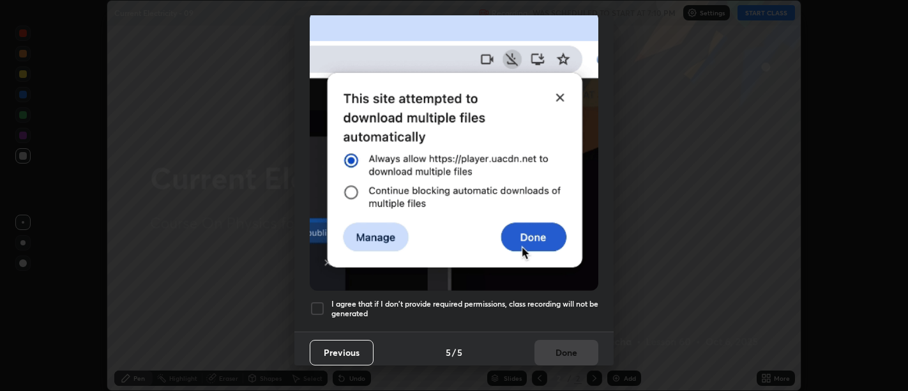
click at [554, 308] on h5 "I agree that if I don't provide required permissions, class recording will not …" at bounding box center [464, 309] width 267 height 20
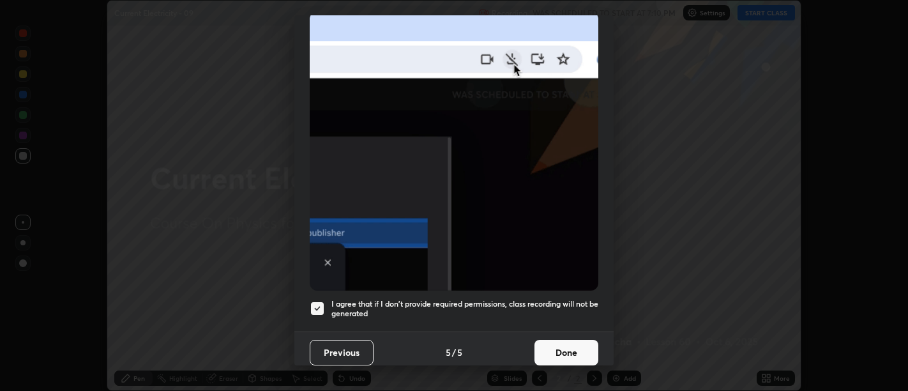
click at [562, 340] on button "Done" at bounding box center [566, 353] width 64 height 26
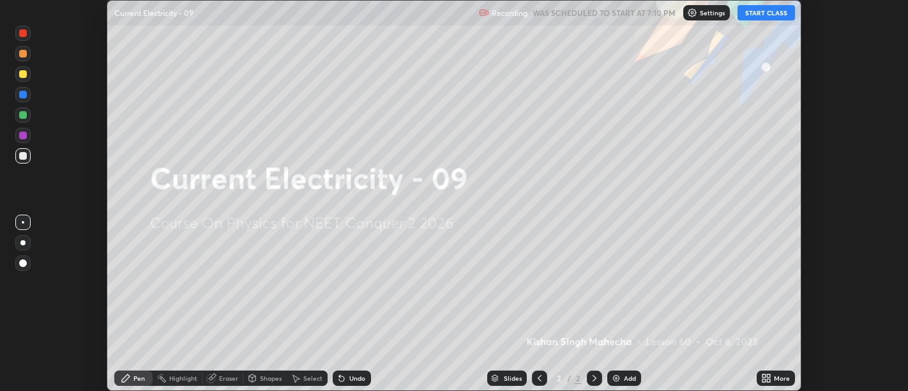
click at [763, 374] on icon at bounding box center [763, 375] width 3 height 3
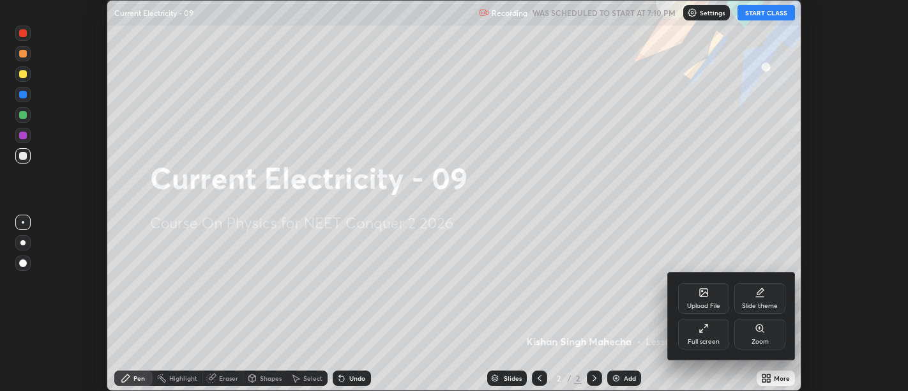
click at [698, 335] on div "Full screen" at bounding box center [703, 334] width 51 height 31
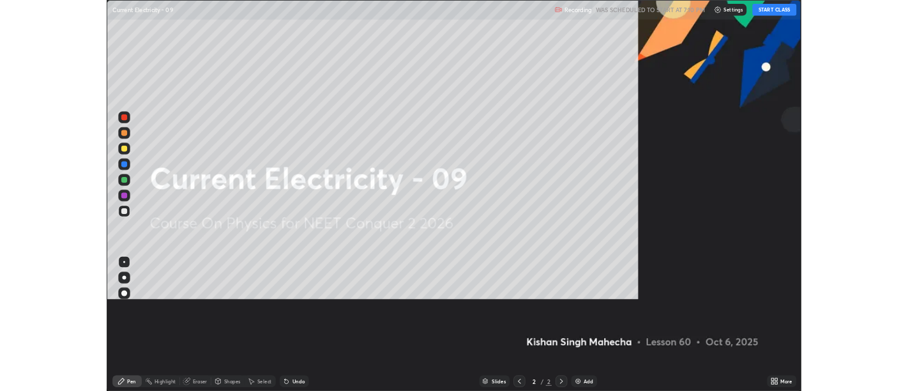
scroll to position [511, 908]
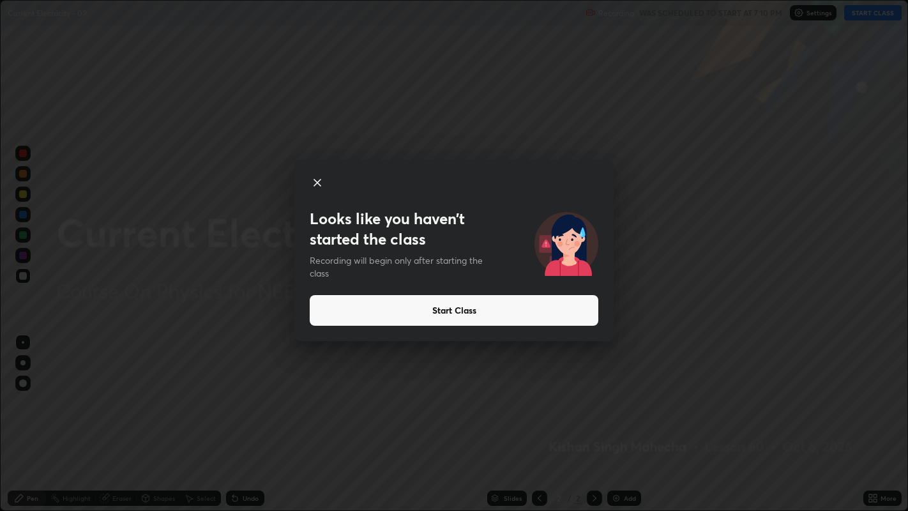
click at [577, 305] on button "Start Class" at bounding box center [454, 310] width 289 height 31
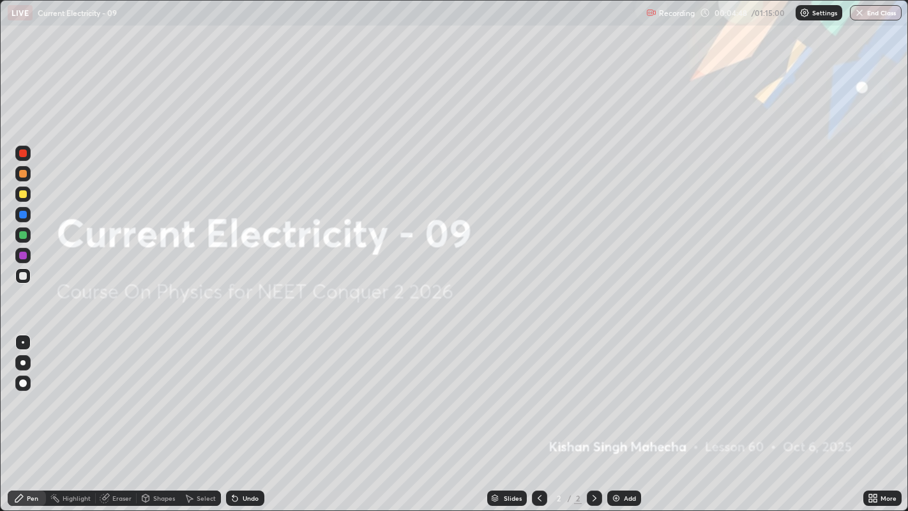
click at [622, 390] on div "Add" at bounding box center [624, 497] width 34 height 15
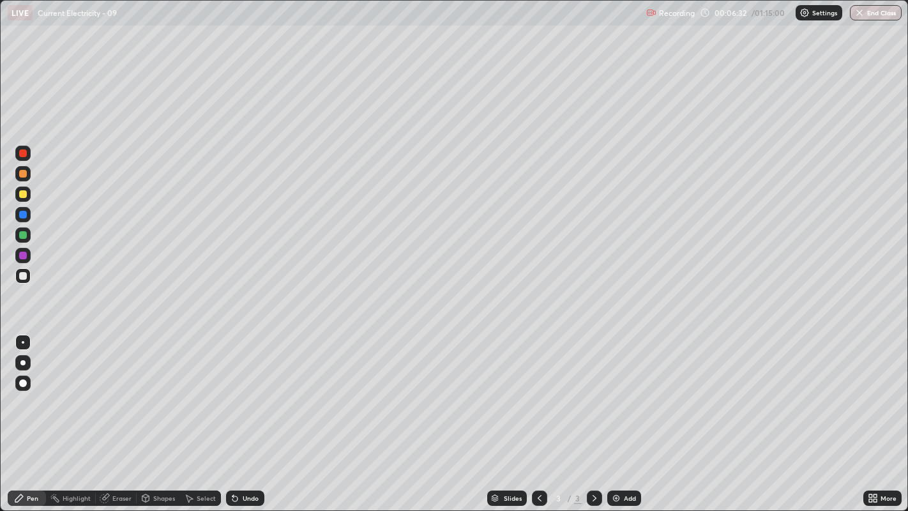
click at [20, 275] on div at bounding box center [23, 276] width 8 height 8
click at [240, 390] on div "Undo" at bounding box center [245, 497] width 38 height 15
click at [24, 173] on div at bounding box center [23, 174] width 8 height 8
click at [23, 193] on div at bounding box center [23, 194] width 8 height 8
click at [24, 172] on div at bounding box center [23, 174] width 8 height 8
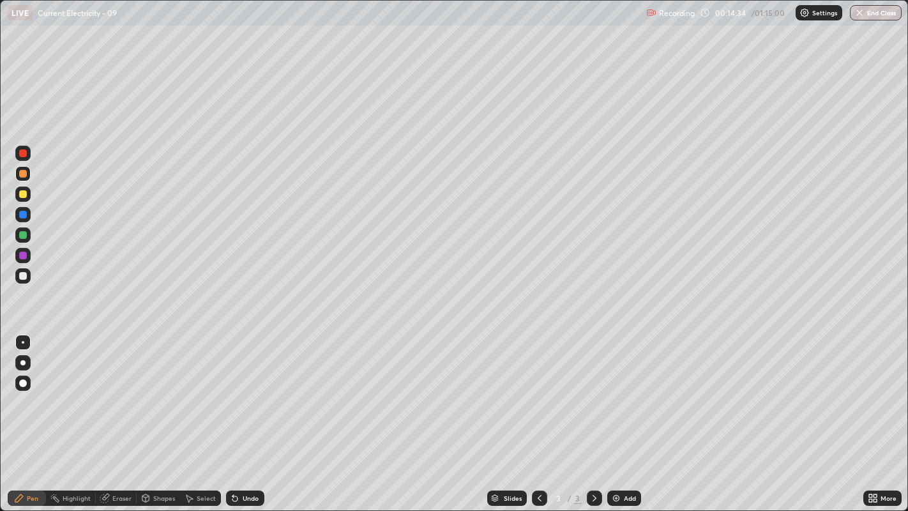
click at [243, 390] on div "Undo" at bounding box center [251, 498] width 16 height 6
click at [241, 390] on div "Undo" at bounding box center [245, 497] width 38 height 15
click at [245, 390] on div "Undo" at bounding box center [251, 498] width 16 height 6
click at [19, 275] on div at bounding box center [23, 276] width 8 height 8
click at [618, 390] on img at bounding box center [616, 498] width 10 height 10
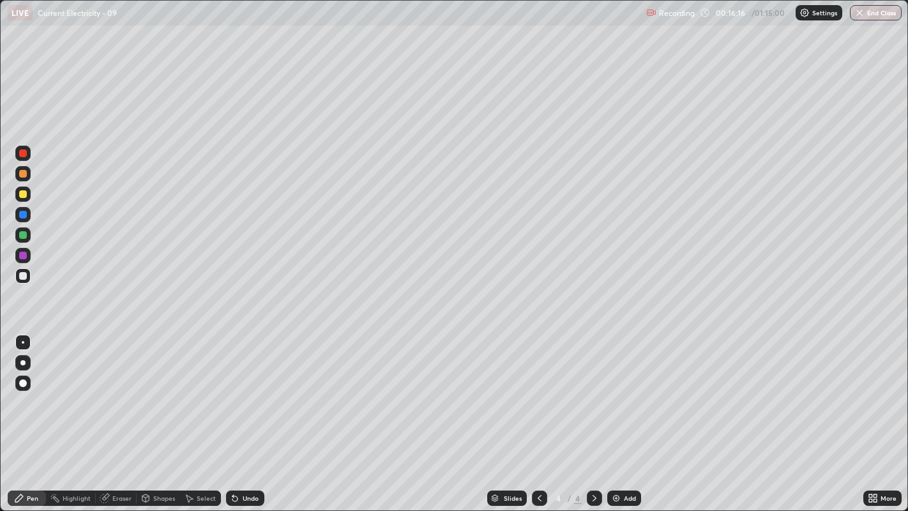
click at [236, 390] on icon at bounding box center [235, 498] width 10 height 10
click at [197, 390] on div "Select" at bounding box center [206, 498] width 19 height 6
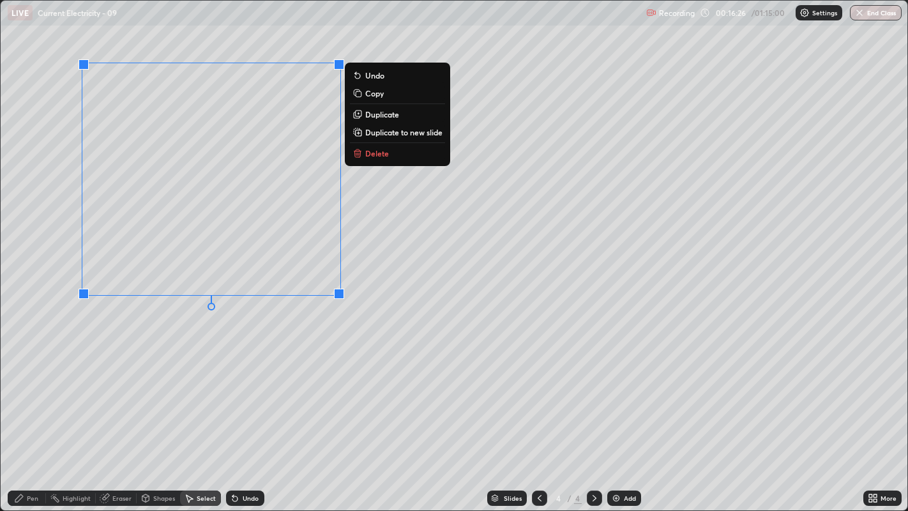
click at [378, 113] on p "Duplicate" at bounding box center [382, 114] width 34 height 10
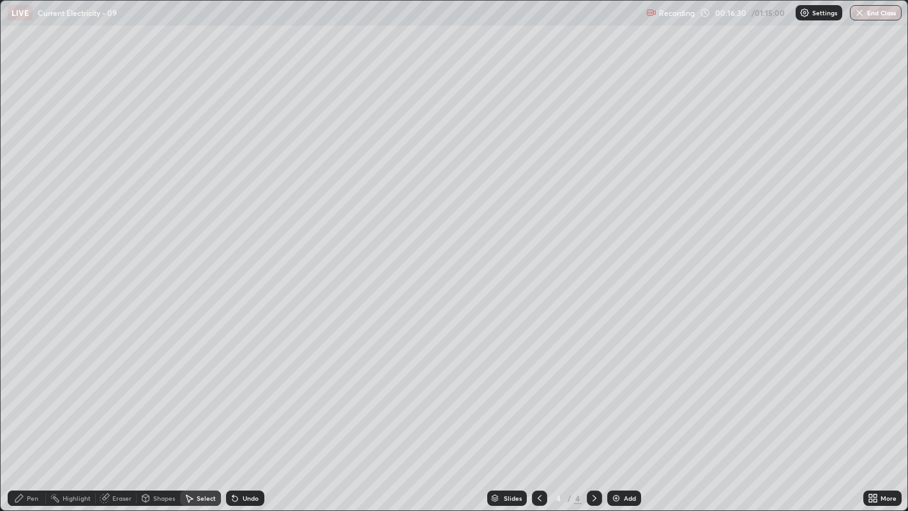
click at [21, 390] on icon at bounding box center [19, 498] width 8 height 8
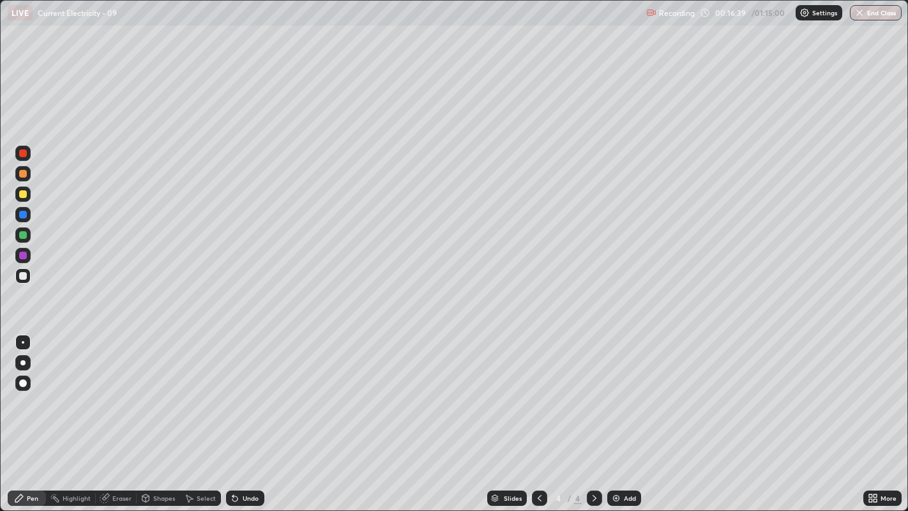
click at [241, 390] on div "Undo" at bounding box center [245, 497] width 38 height 15
click at [24, 151] on div at bounding box center [23, 153] width 8 height 8
click at [246, 390] on div "Undo" at bounding box center [251, 498] width 16 height 6
click at [242, 390] on div "Undo" at bounding box center [245, 497] width 38 height 15
click at [236, 390] on icon at bounding box center [235, 498] width 10 height 10
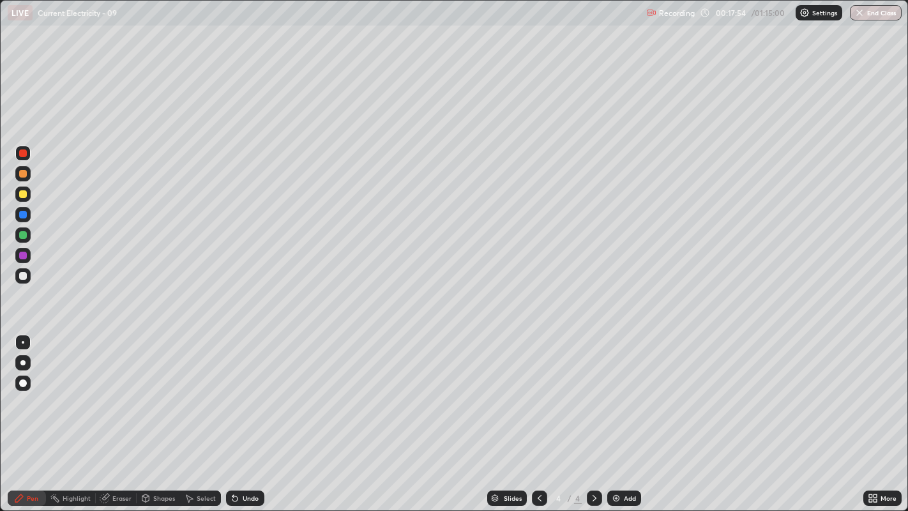
click at [244, 390] on div "Undo" at bounding box center [251, 498] width 16 height 6
click at [239, 390] on div "Undo" at bounding box center [245, 497] width 38 height 15
click at [540, 390] on icon at bounding box center [540, 498] width 4 height 6
click at [240, 390] on div "Undo" at bounding box center [245, 497] width 38 height 15
click at [241, 390] on div "Undo" at bounding box center [245, 497] width 38 height 15
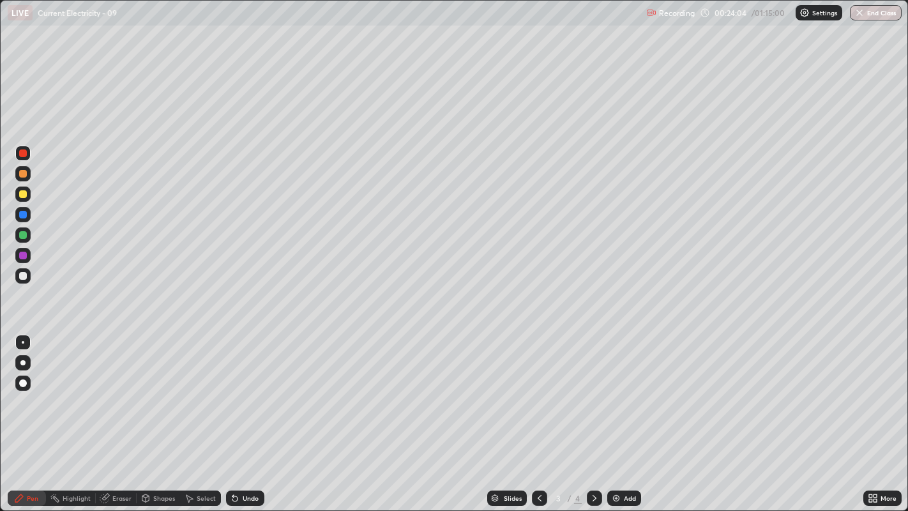
click at [593, 390] on icon at bounding box center [595, 498] width 4 height 6
click at [119, 390] on div "Eraser" at bounding box center [121, 498] width 19 height 6
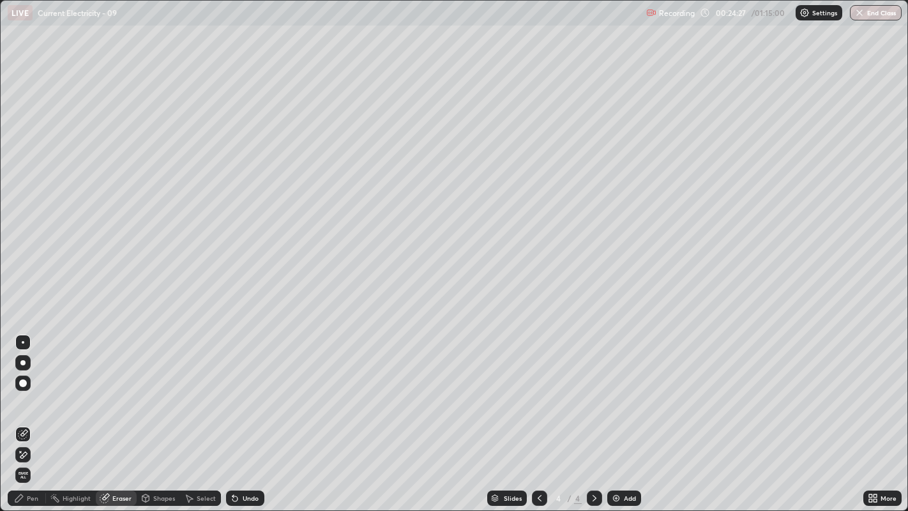
click at [196, 390] on div "Select" at bounding box center [200, 497] width 41 height 15
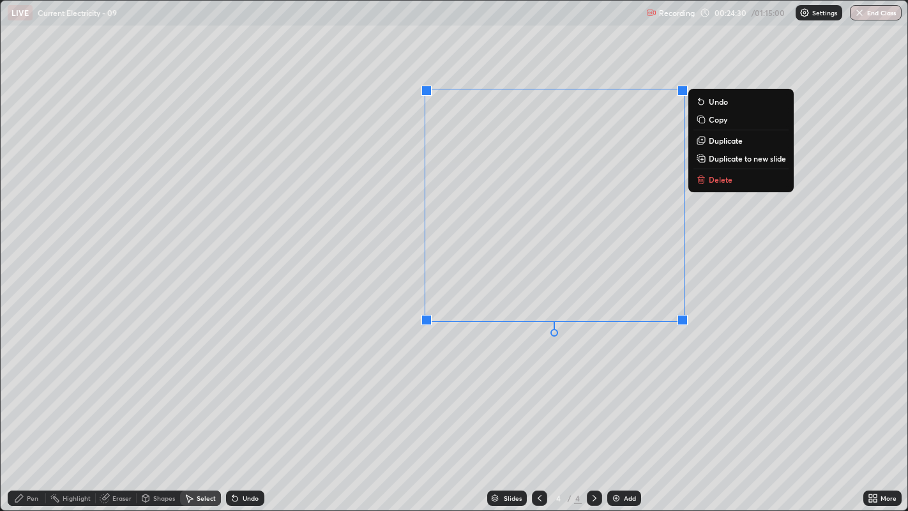
click at [717, 180] on p "Delete" at bounding box center [721, 179] width 24 height 10
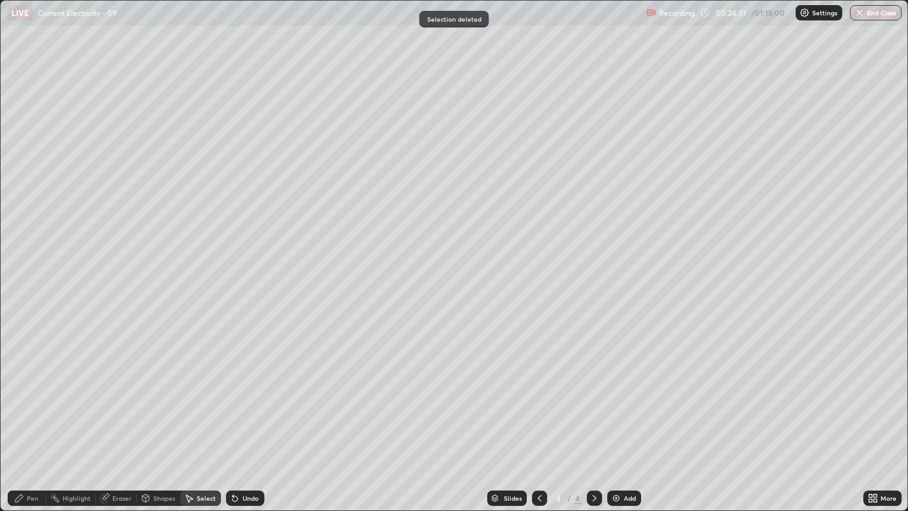
click at [27, 390] on div "Pen" at bounding box center [32, 498] width 11 height 6
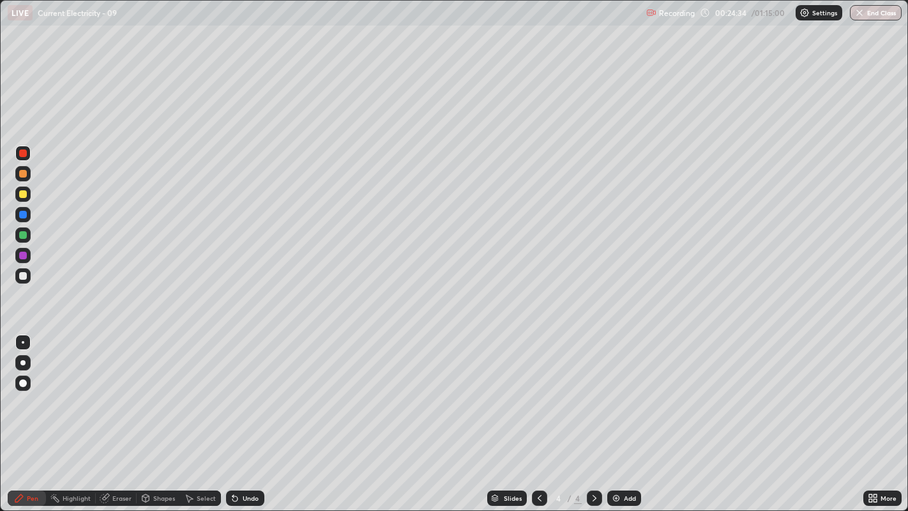
click at [22, 275] on div at bounding box center [23, 276] width 8 height 8
click at [20, 186] on div at bounding box center [22, 193] width 15 height 15
click at [243, 390] on div "Undo" at bounding box center [251, 498] width 16 height 6
click at [245, 390] on div "Undo" at bounding box center [251, 498] width 16 height 6
click at [21, 174] on div at bounding box center [23, 174] width 8 height 8
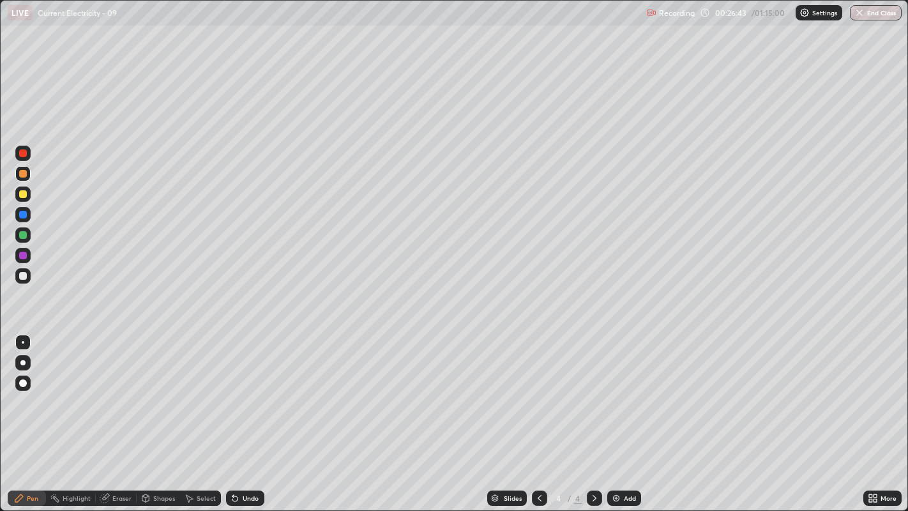
click at [112, 390] on div "Eraser" at bounding box center [121, 498] width 19 height 6
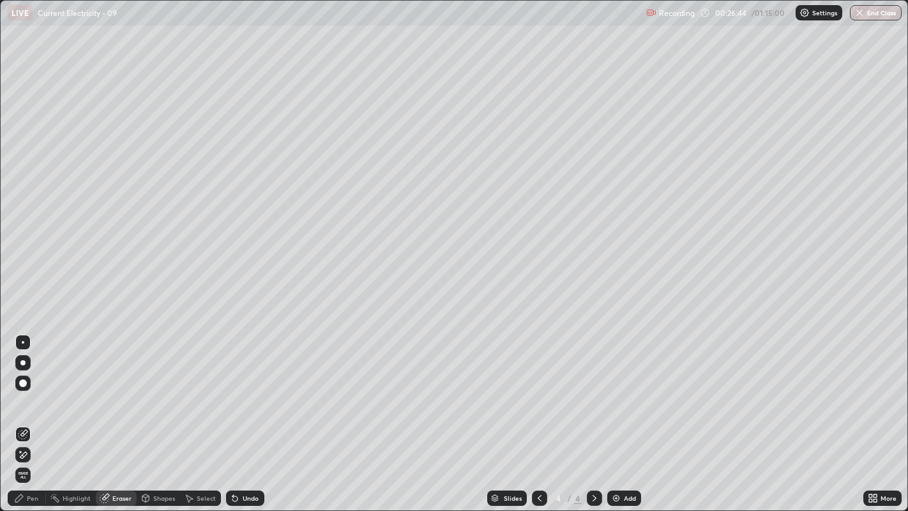
click at [40, 390] on div "Pen" at bounding box center [27, 497] width 38 height 15
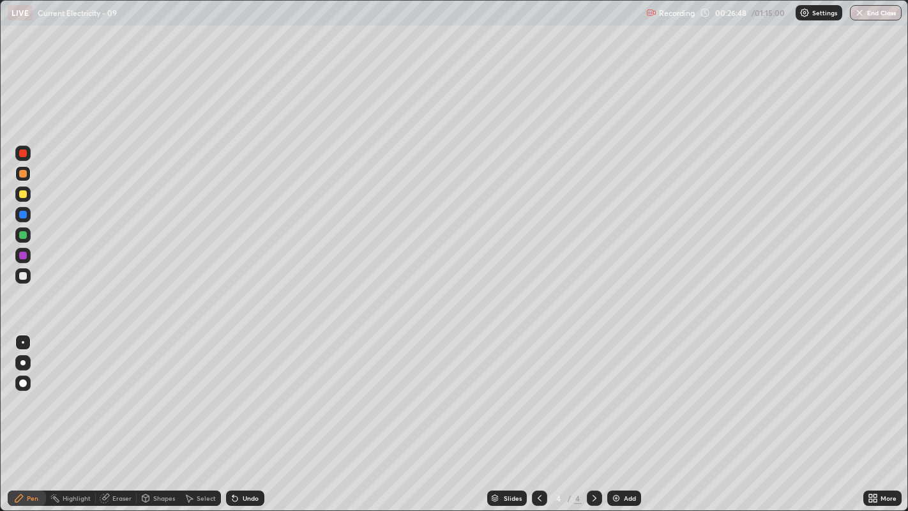
click at [112, 390] on div "Eraser" at bounding box center [121, 498] width 19 height 6
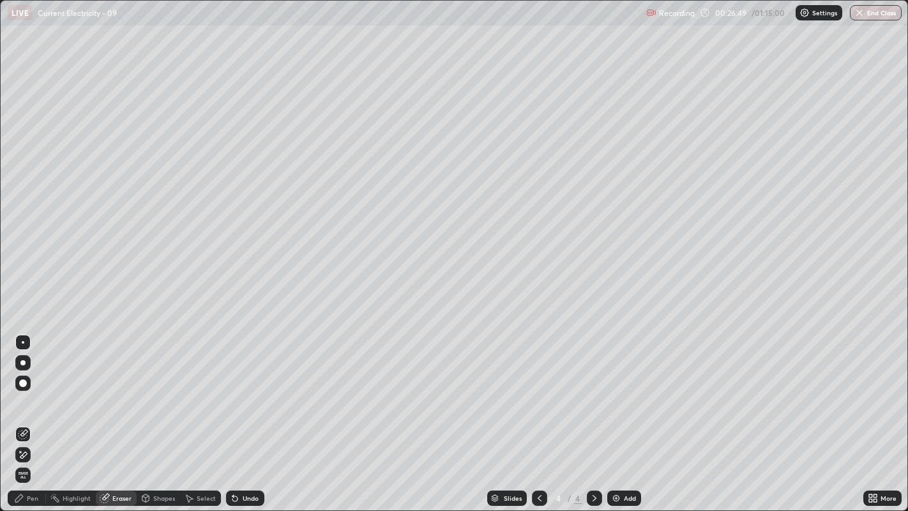
click at [17, 390] on icon at bounding box center [19, 498] width 8 height 8
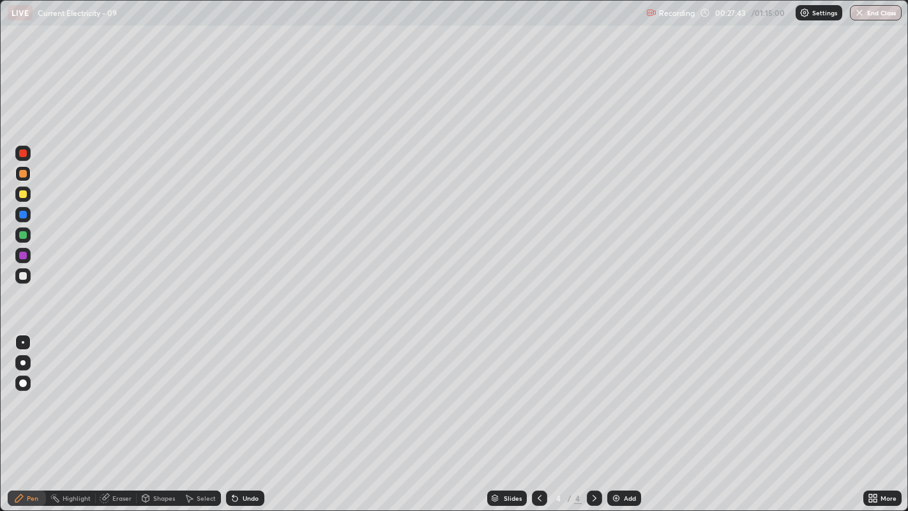
click at [110, 390] on div "Eraser" at bounding box center [116, 497] width 41 height 15
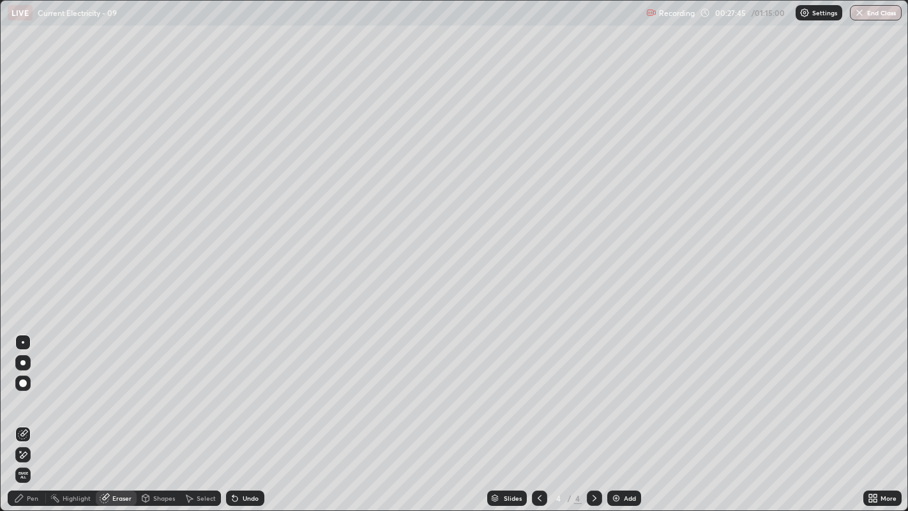
click at [19, 390] on icon at bounding box center [19, 498] width 10 height 10
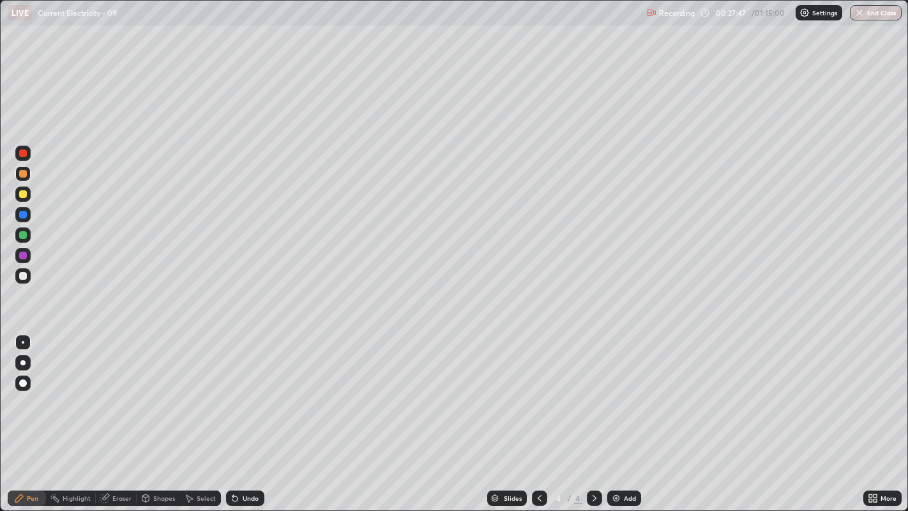
click at [126, 390] on div "Eraser" at bounding box center [121, 498] width 19 height 6
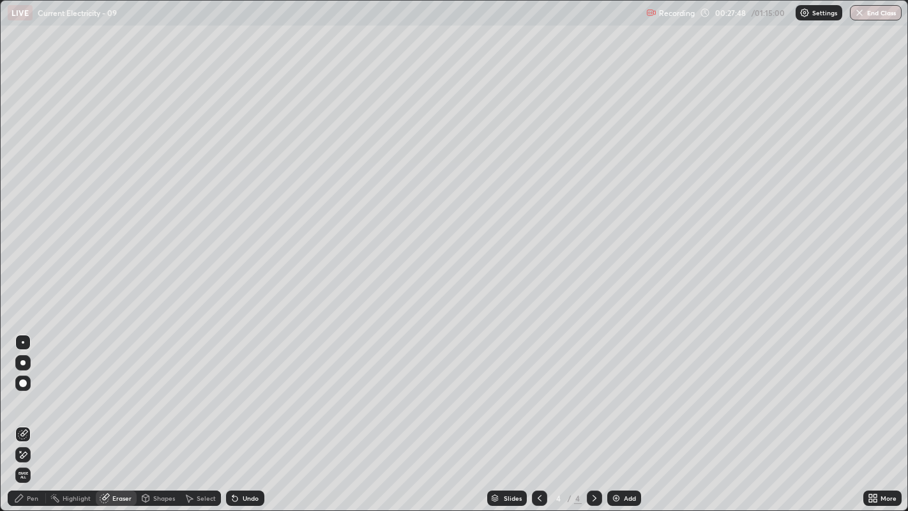
click at [17, 390] on icon at bounding box center [19, 498] width 8 height 8
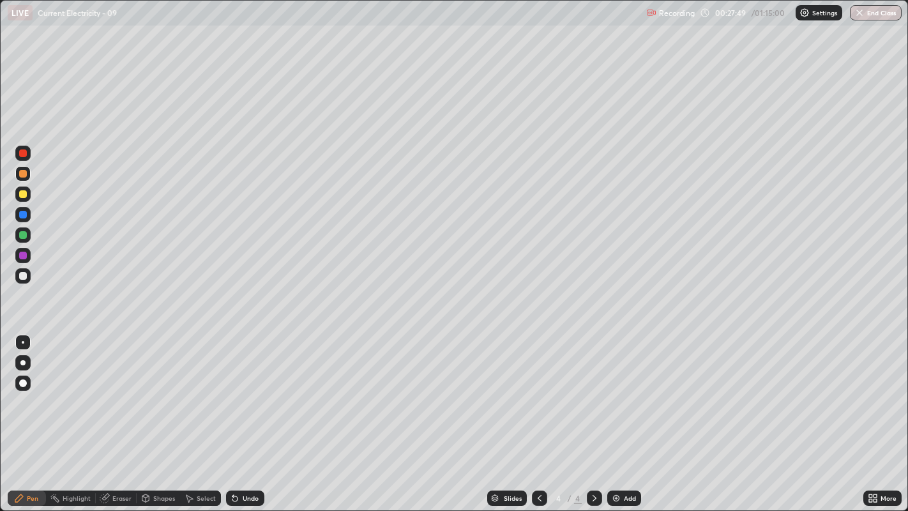
click at [24, 276] on div at bounding box center [23, 276] width 8 height 8
click at [24, 257] on div at bounding box center [23, 256] width 8 height 8
click at [129, 390] on div "Eraser" at bounding box center [116, 497] width 41 height 15
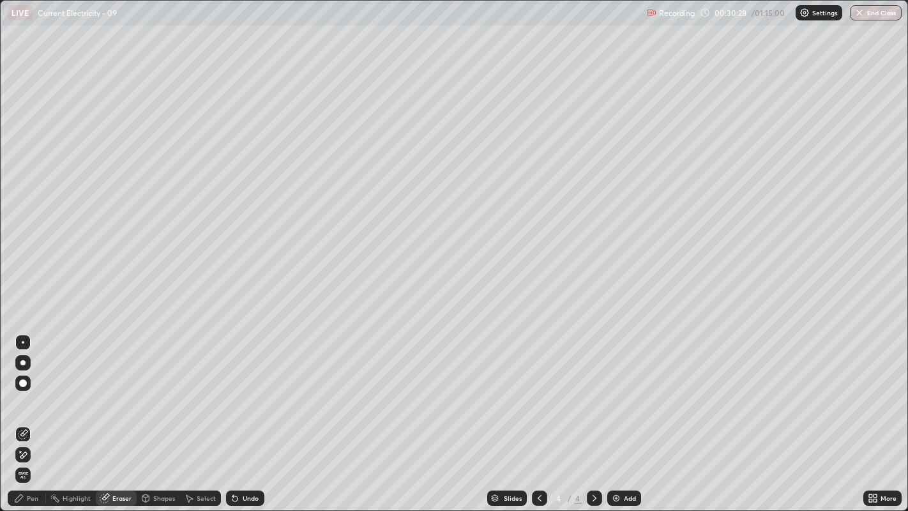
click at [29, 390] on div "Pen" at bounding box center [32, 498] width 11 height 6
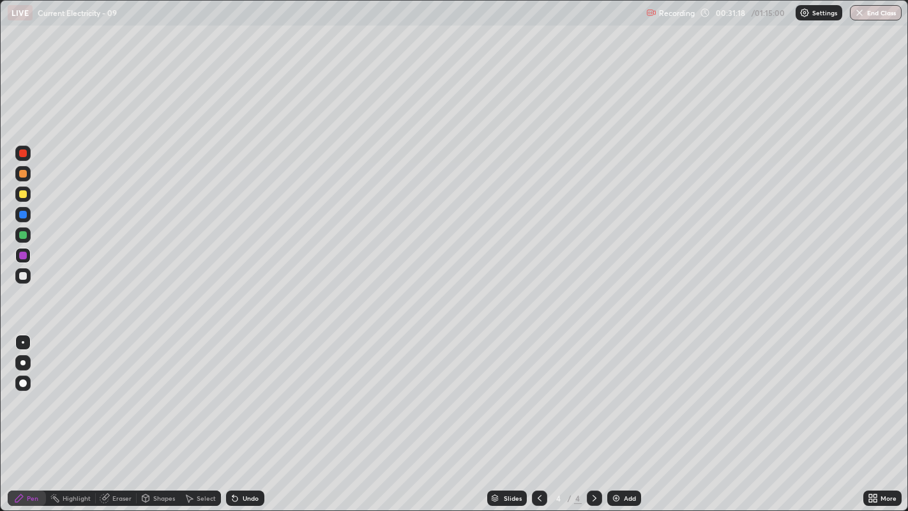
click at [615, 390] on img at bounding box center [616, 498] width 10 height 10
click at [26, 273] on div at bounding box center [23, 276] width 8 height 8
click at [247, 390] on div "Undo" at bounding box center [251, 498] width 16 height 6
click at [199, 390] on div "Select" at bounding box center [206, 498] width 19 height 6
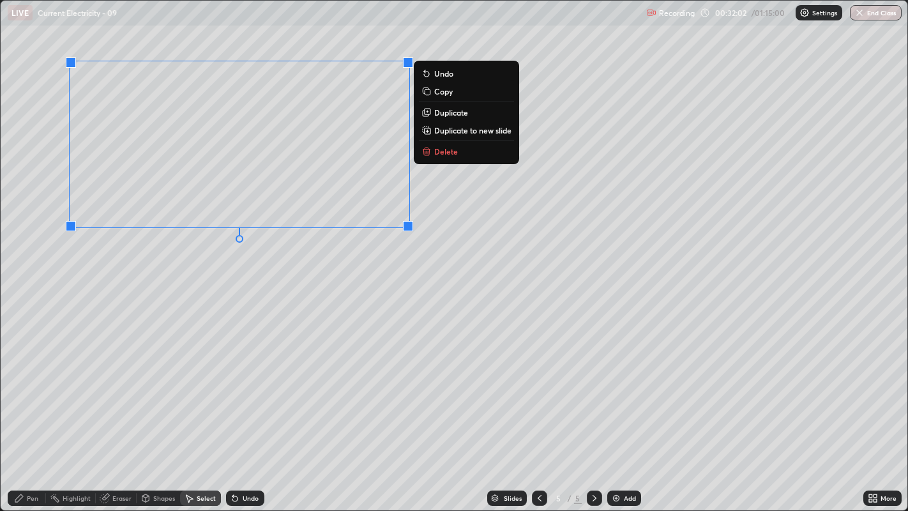
click at [456, 111] on p "Duplicate" at bounding box center [451, 112] width 34 height 10
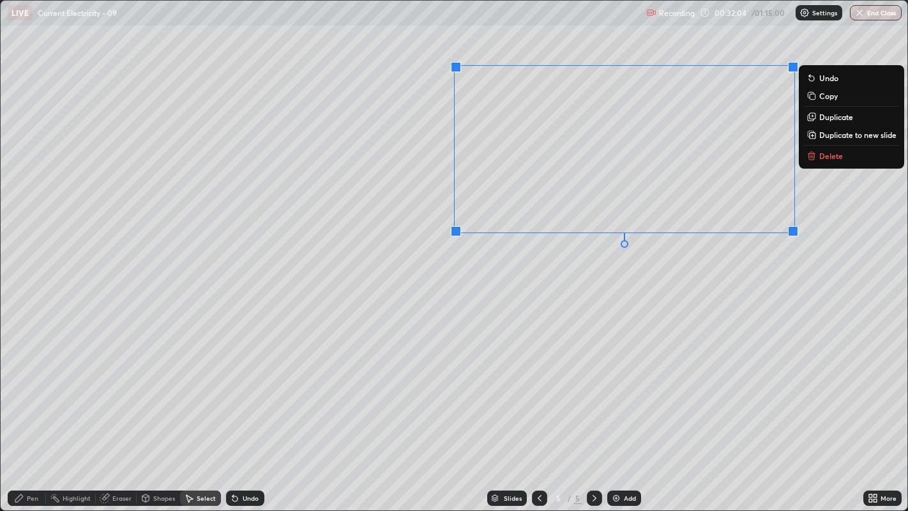
click at [837, 390] on div "0 ° Undo Copy Duplicate Duplicate to new slide Delete" at bounding box center [454, 256] width 907 height 510
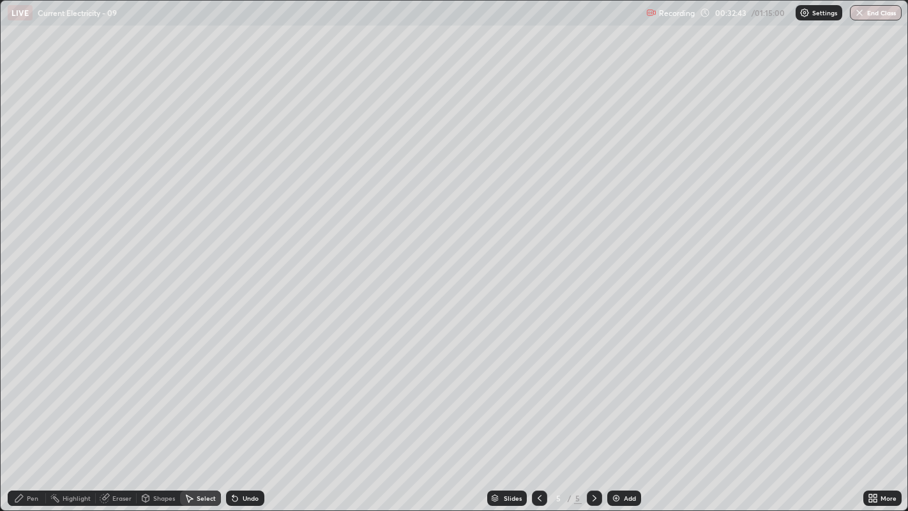
click at [26, 390] on div "Pen" at bounding box center [27, 497] width 38 height 15
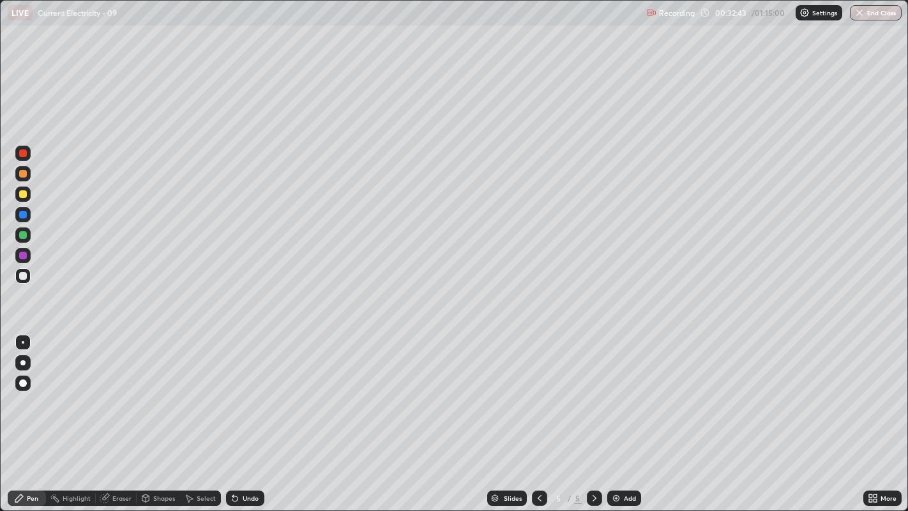
click at [24, 236] on div at bounding box center [23, 235] width 8 height 8
click at [24, 193] on div at bounding box center [23, 194] width 8 height 8
click at [110, 390] on div "Eraser" at bounding box center [116, 497] width 41 height 15
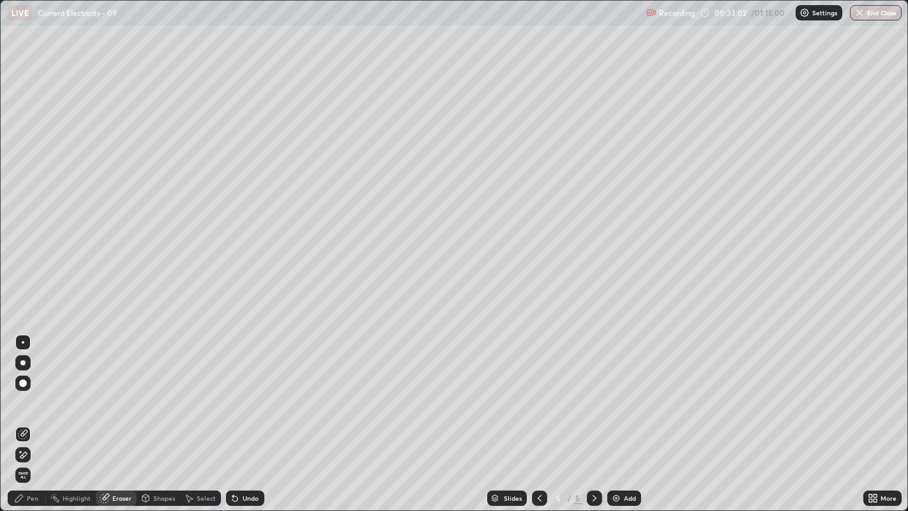
click at [24, 390] on div "Pen" at bounding box center [27, 497] width 38 height 15
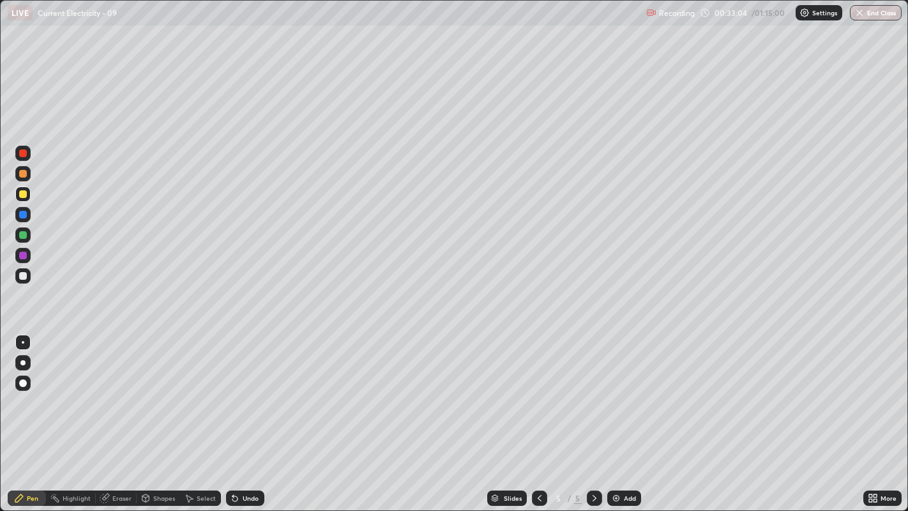
click at [23, 275] on div at bounding box center [23, 276] width 8 height 8
click at [251, 390] on div "Undo" at bounding box center [251, 498] width 16 height 6
click at [113, 390] on div "Eraser" at bounding box center [121, 498] width 19 height 6
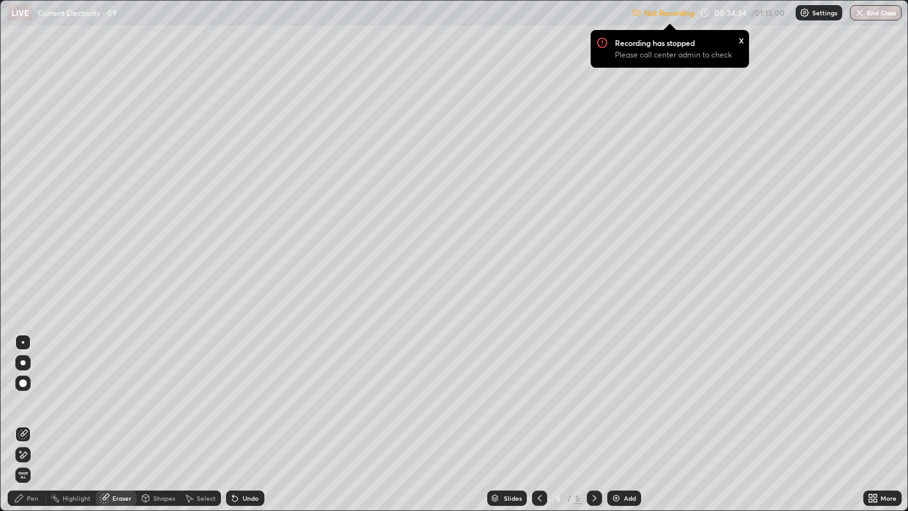
click at [593, 390] on icon at bounding box center [594, 498] width 10 height 10
click at [617, 390] on div "Add" at bounding box center [624, 497] width 34 height 15
click at [807, 13] on img at bounding box center [804, 13] width 10 height 10
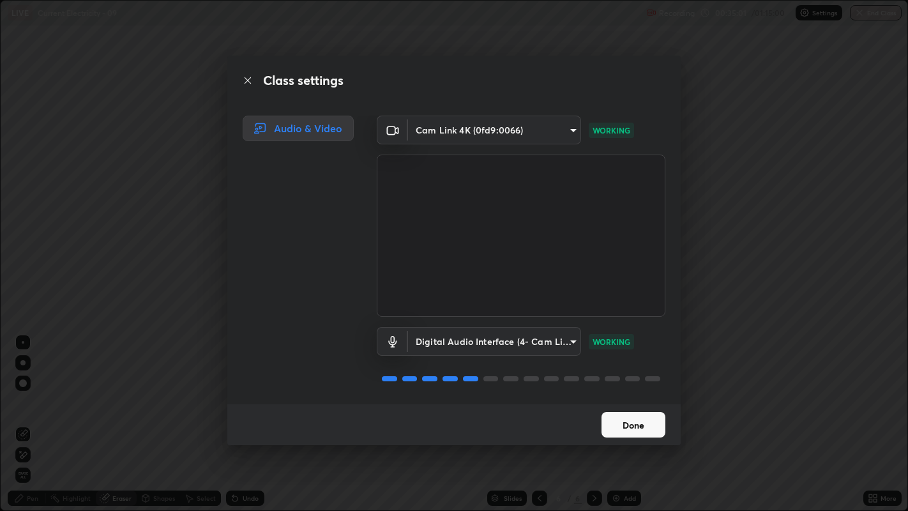
click at [644, 390] on button "Done" at bounding box center [633, 425] width 64 height 26
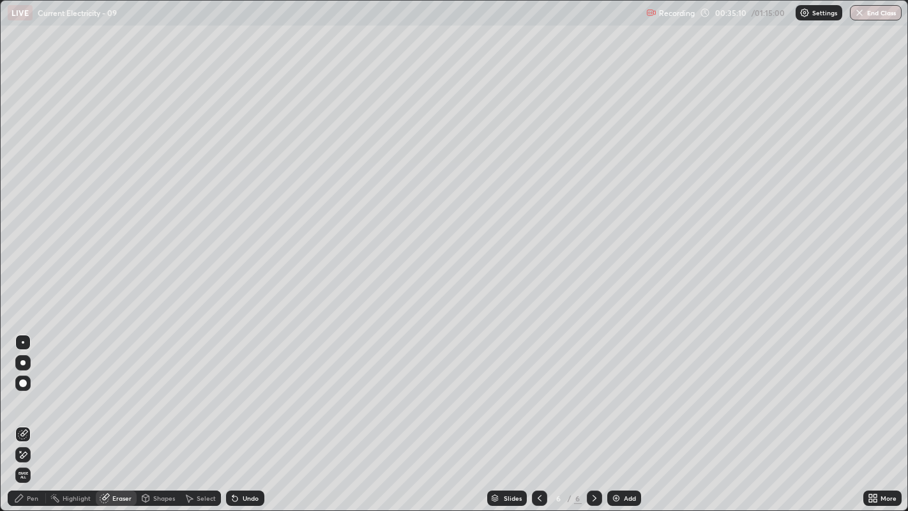
click at [26, 390] on div "Pen" at bounding box center [27, 497] width 38 height 15
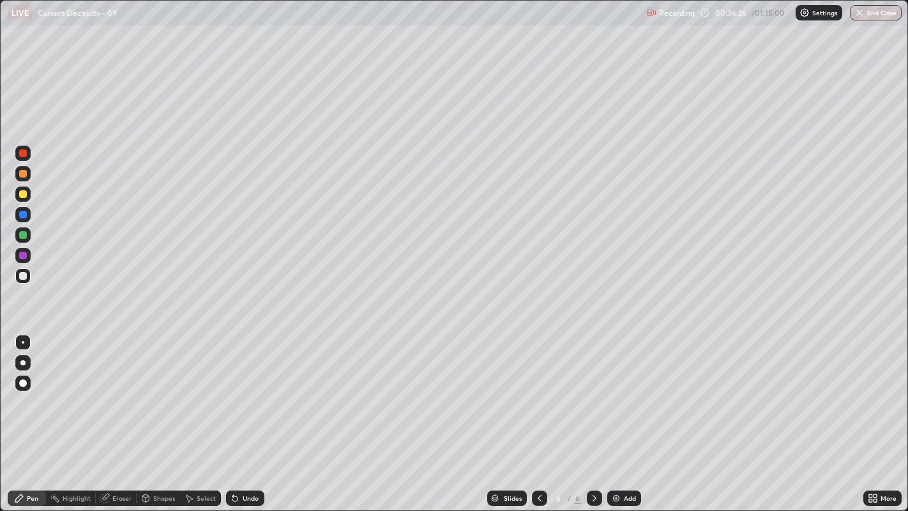
click at [20, 177] on div at bounding box center [23, 174] width 8 height 8
click at [243, 390] on div "Undo" at bounding box center [251, 498] width 16 height 6
click at [614, 390] on img at bounding box center [616, 498] width 10 height 10
click at [26, 276] on div at bounding box center [23, 276] width 8 height 8
click at [239, 390] on div "Undo" at bounding box center [245, 497] width 38 height 15
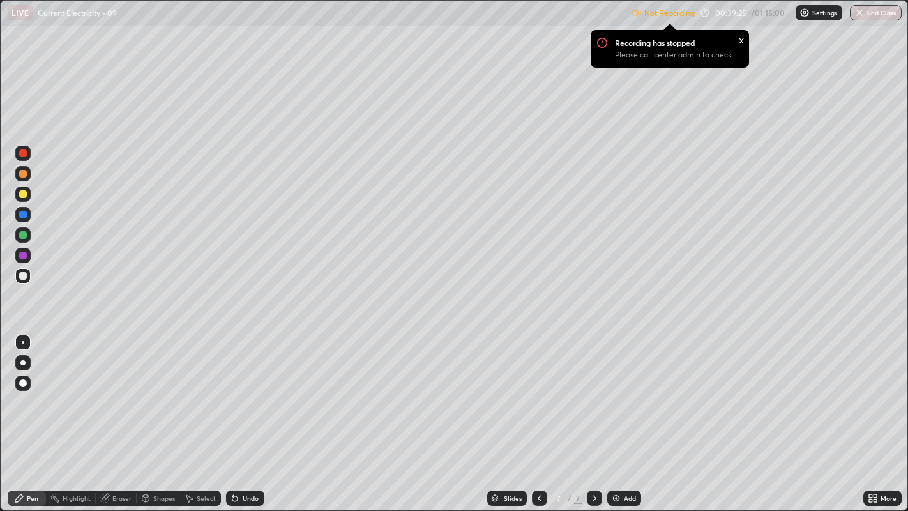
click at [200, 390] on div "Select" at bounding box center [206, 498] width 19 height 6
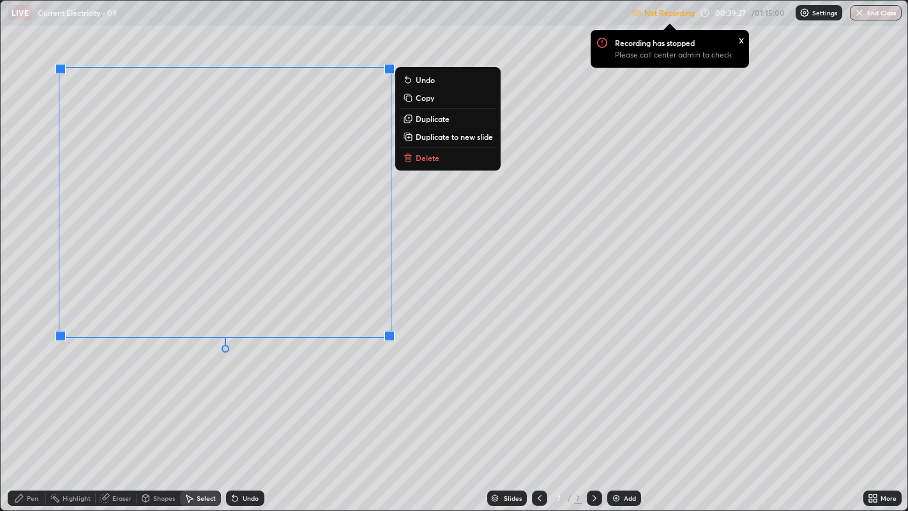
click at [429, 117] on p "Duplicate" at bounding box center [433, 119] width 34 height 10
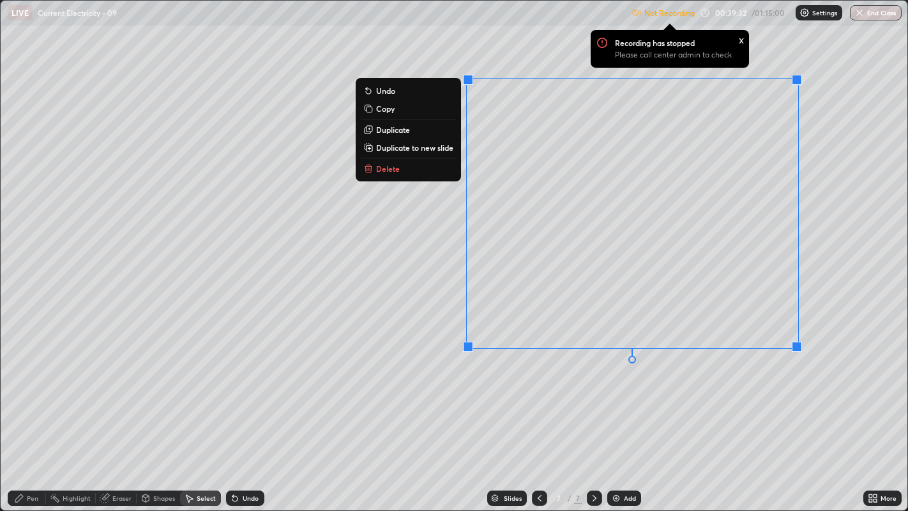
click at [769, 390] on div "0 ° Undo Copy Duplicate Duplicate to new slide Delete" at bounding box center [454, 256] width 907 height 510
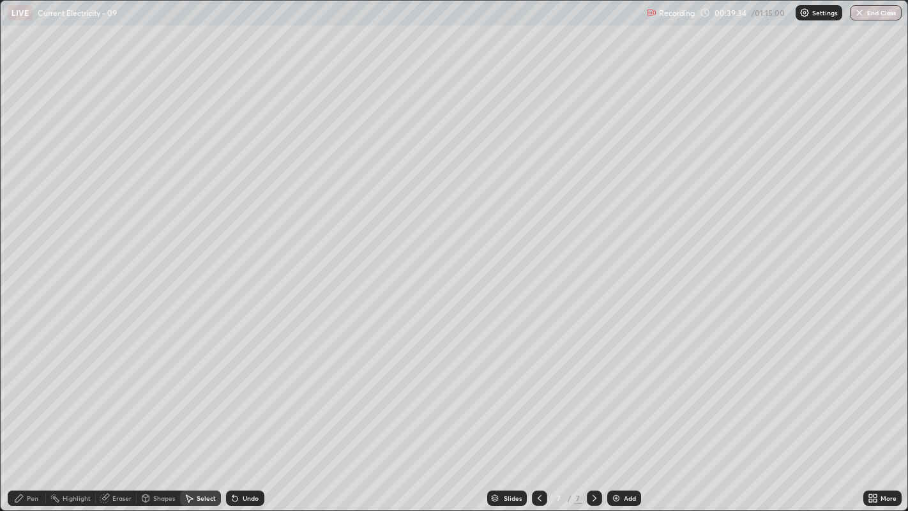
click at [113, 390] on div "Eraser" at bounding box center [121, 498] width 19 height 6
click at [19, 390] on icon at bounding box center [19, 498] width 8 height 8
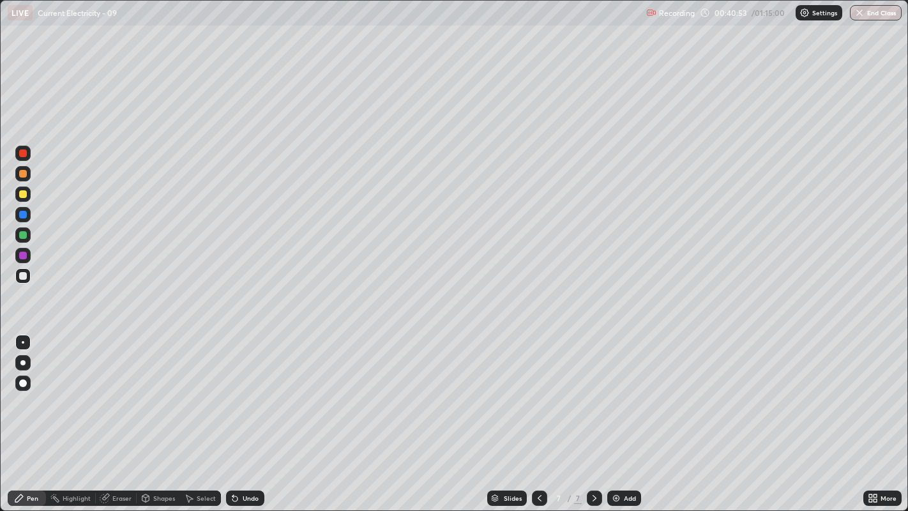
click at [232, 390] on icon at bounding box center [234, 498] width 5 height 5
click at [234, 390] on icon at bounding box center [234, 498] width 5 height 5
click at [237, 390] on icon at bounding box center [235, 498] width 10 height 10
click at [120, 390] on div "Eraser" at bounding box center [121, 498] width 19 height 6
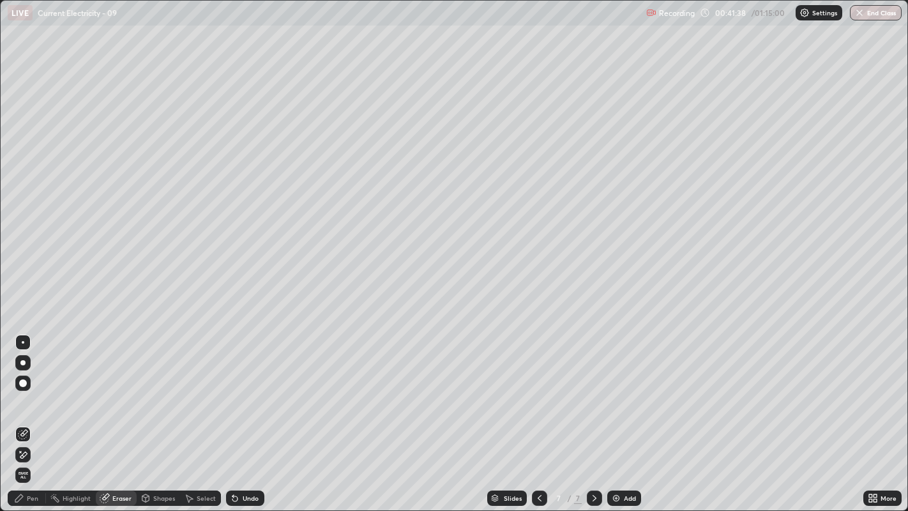
click at [30, 390] on div "Pen" at bounding box center [27, 497] width 38 height 15
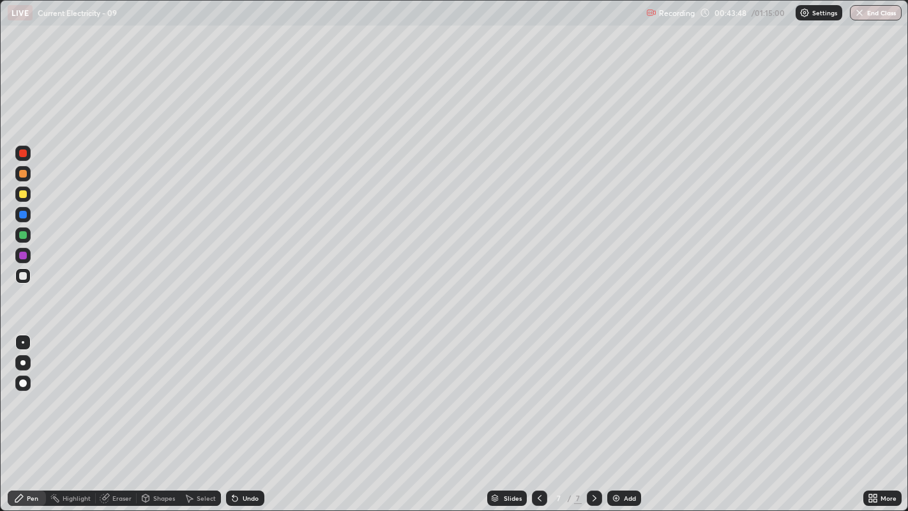
click at [612, 390] on div "Add" at bounding box center [624, 497] width 34 height 15
click at [116, 390] on div "Eraser" at bounding box center [121, 498] width 19 height 6
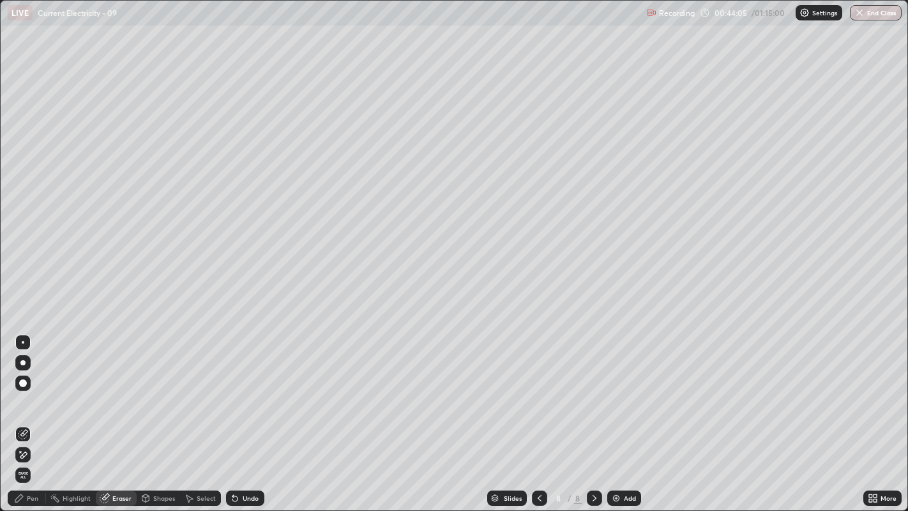
click at [20, 390] on div "Pen" at bounding box center [27, 497] width 38 height 15
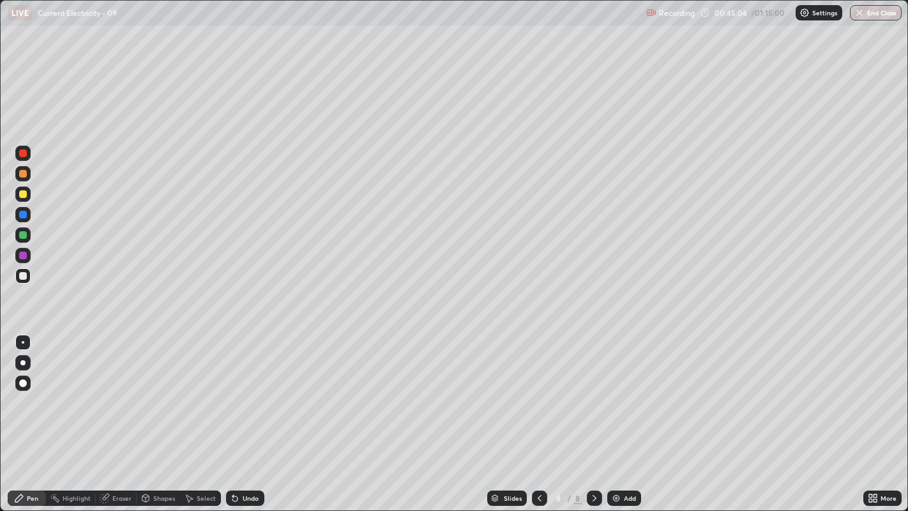
click at [24, 276] on div at bounding box center [23, 276] width 8 height 8
click at [115, 390] on div "Eraser" at bounding box center [116, 497] width 41 height 15
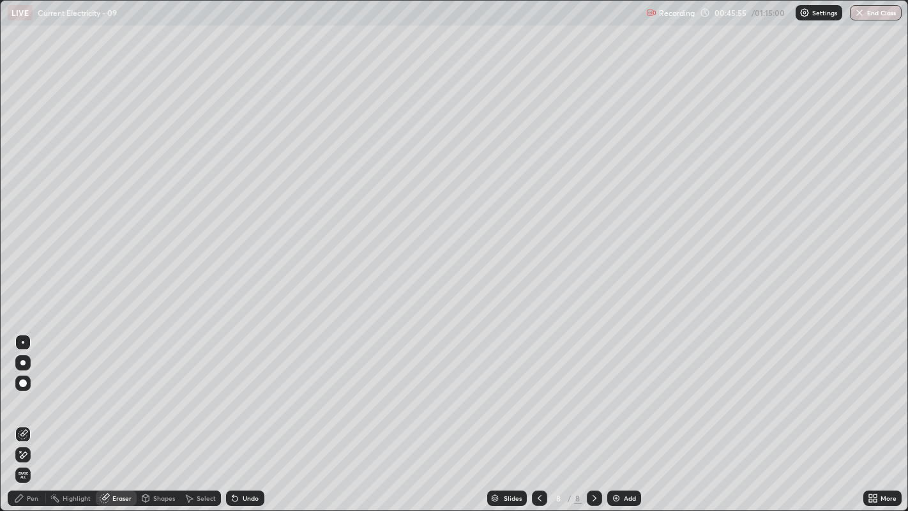
click at [30, 390] on div "Pen" at bounding box center [32, 498] width 11 height 6
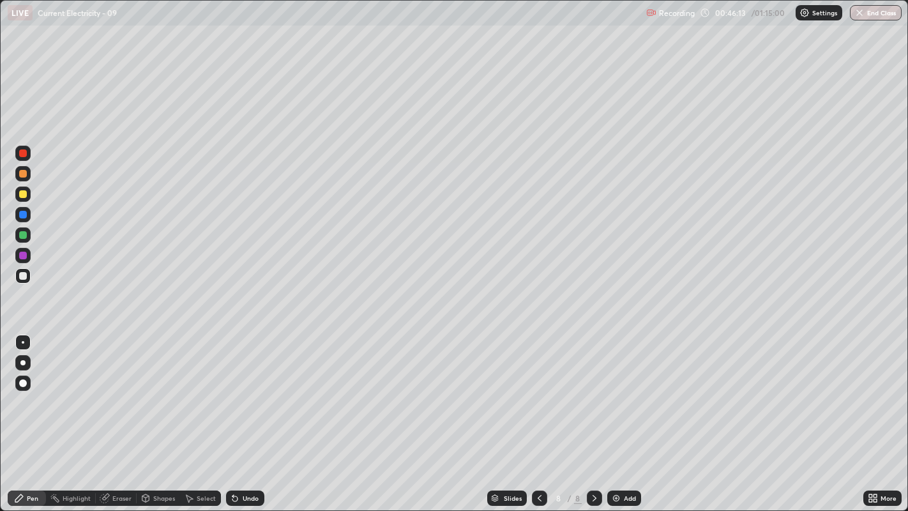
click at [619, 390] on img at bounding box center [616, 498] width 10 height 10
click at [240, 390] on div "Undo" at bounding box center [245, 497] width 38 height 15
click at [243, 390] on div "Undo" at bounding box center [251, 498] width 16 height 6
click at [232, 390] on icon at bounding box center [232, 495] width 1 height 1
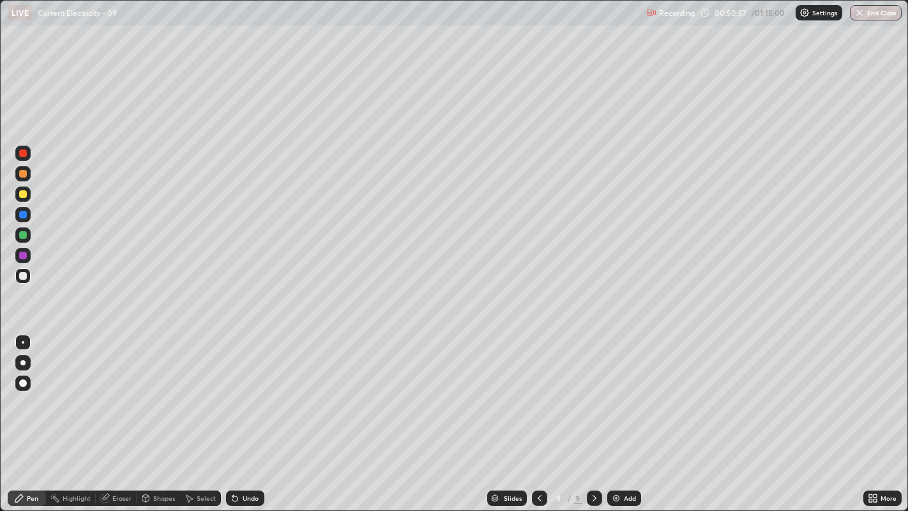
click at [234, 390] on icon at bounding box center [234, 498] width 5 height 5
click at [233, 390] on icon at bounding box center [234, 498] width 5 height 5
click at [235, 390] on icon at bounding box center [234, 498] width 5 height 5
click at [233, 390] on icon at bounding box center [234, 498] width 5 height 5
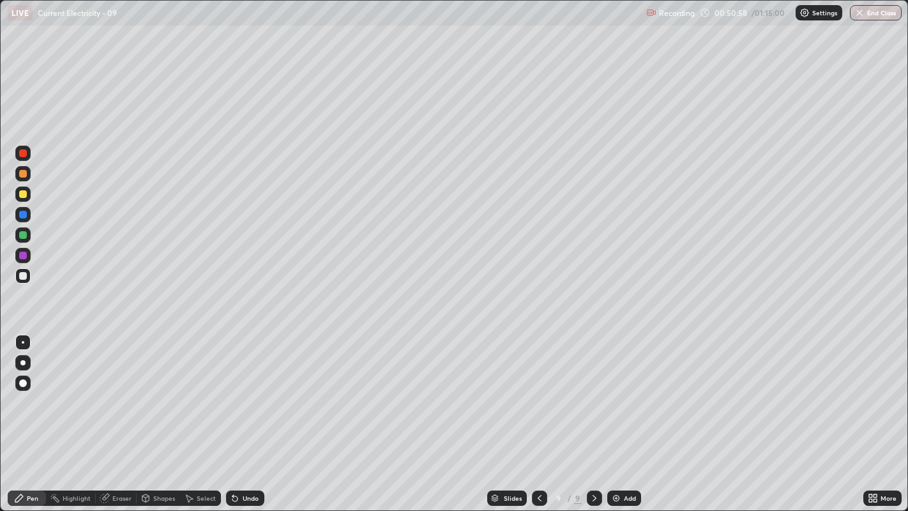
click at [233, 390] on icon at bounding box center [234, 498] width 5 height 5
click at [239, 390] on div "Undo" at bounding box center [245, 497] width 38 height 15
click at [240, 390] on div "Undo" at bounding box center [245, 497] width 38 height 15
click at [239, 390] on div "Undo" at bounding box center [245, 497] width 38 height 15
click at [233, 390] on icon at bounding box center [234, 498] width 5 height 5
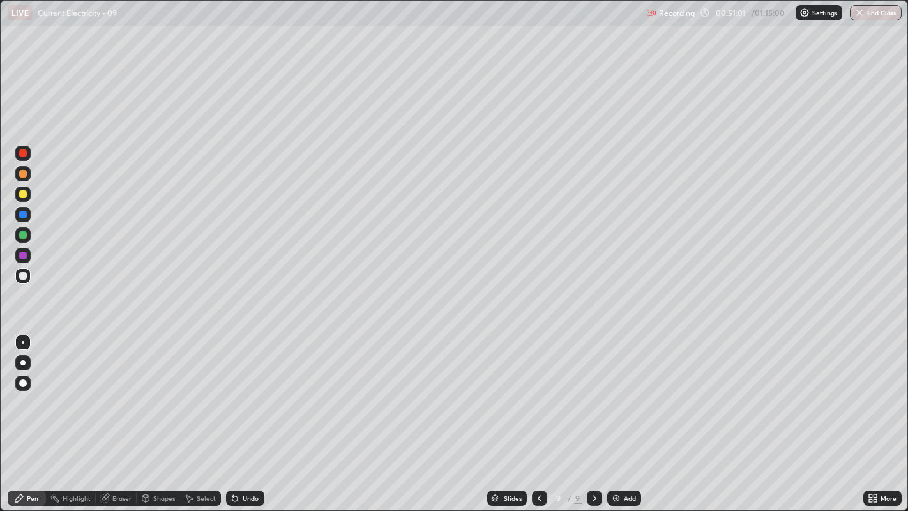
click at [232, 390] on icon at bounding box center [232, 495] width 1 height 1
click at [234, 390] on icon at bounding box center [234, 498] width 5 height 5
click at [236, 390] on div "Undo" at bounding box center [245, 497] width 38 height 15
click at [876, 12] on button "End Class" at bounding box center [876, 12] width 52 height 15
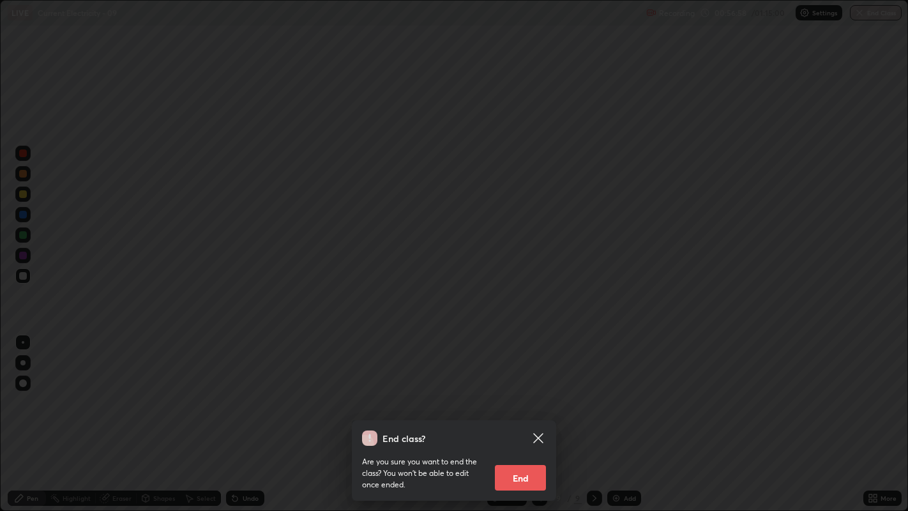
click at [524, 390] on button "End" at bounding box center [520, 478] width 51 height 26
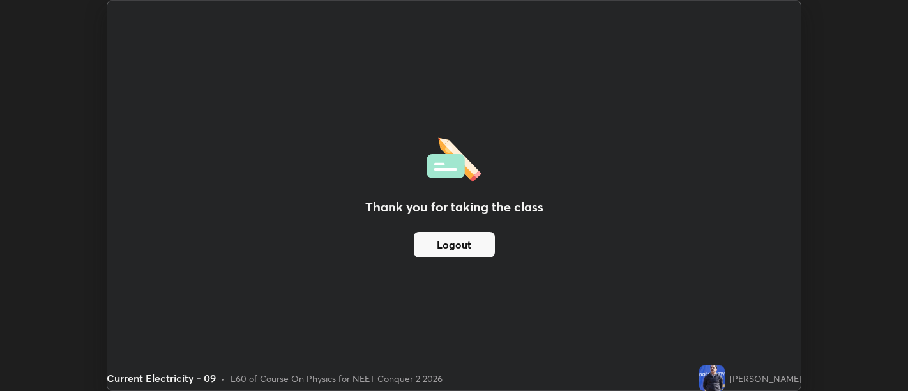
scroll to position [63462, 62945]
